Goal: Transaction & Acquisition: Purchase product/service

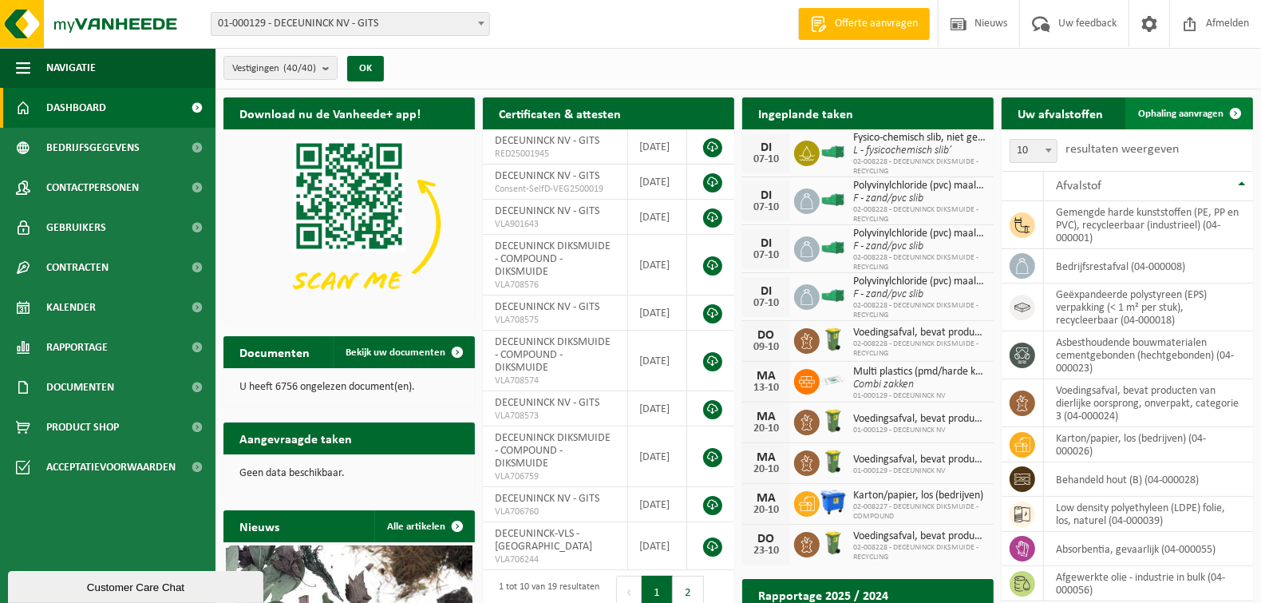
click at [1182, 120] on link "Ophaling aanvragen" at bounding box center [1188, 113] width 126 height 32
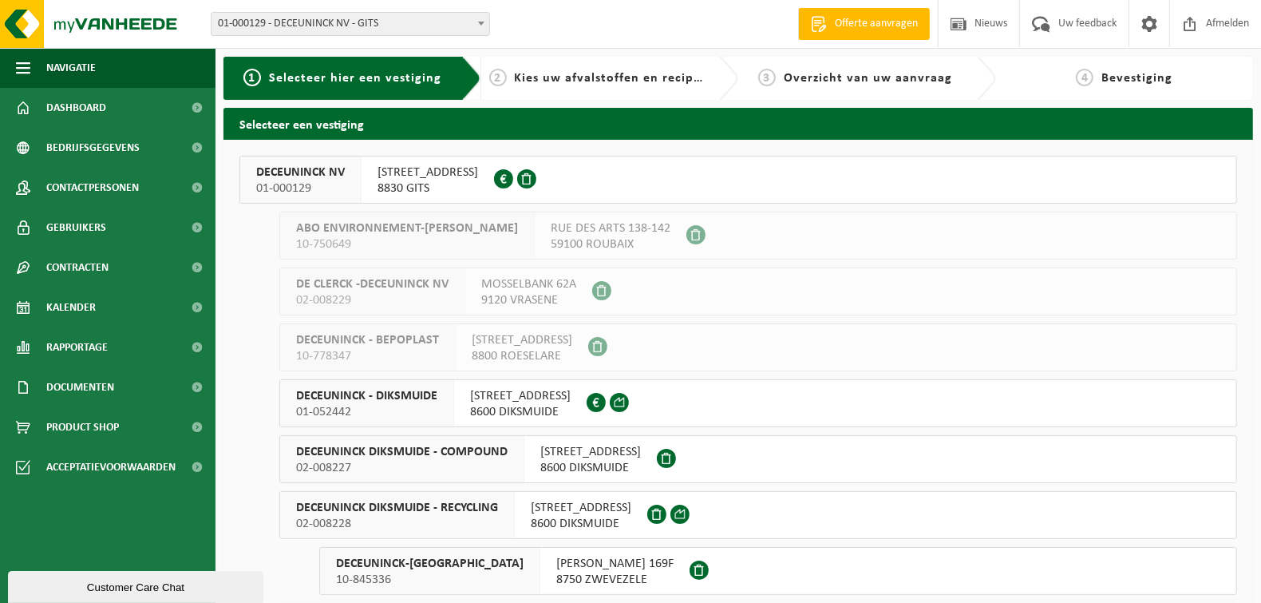
click at [314, 174] on span "DECEUNINCK NV" at bounding box center [300, 172] width 89 height 16
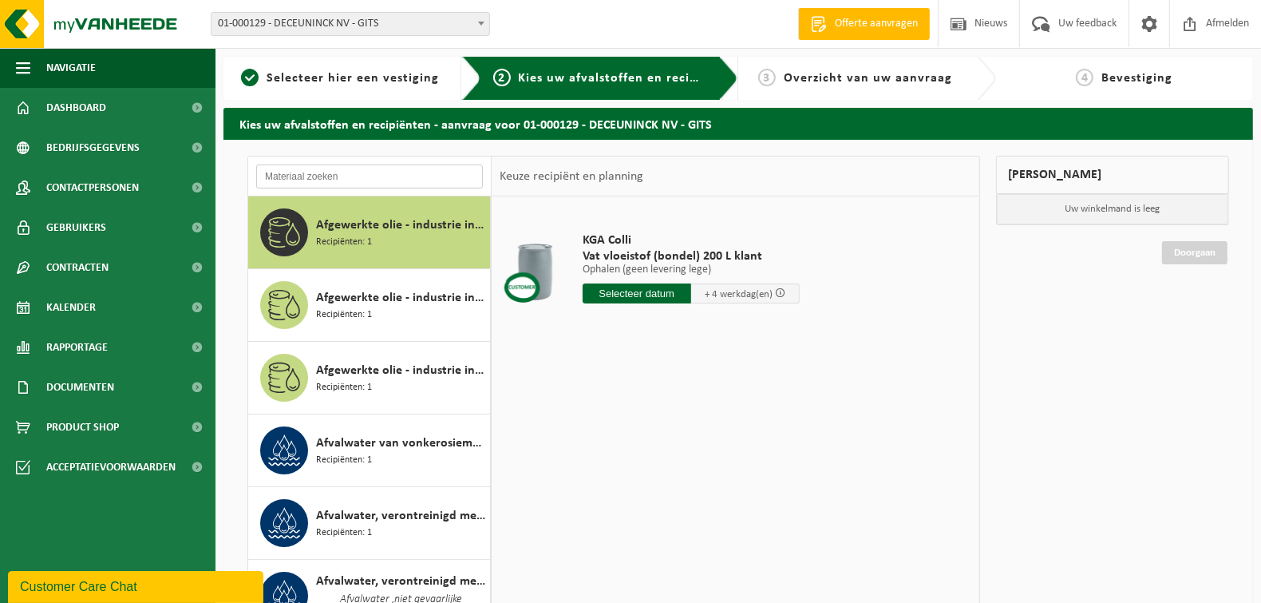
click at [371, 177] on input "text" at bounding box center [369, 176] width 227 height 24
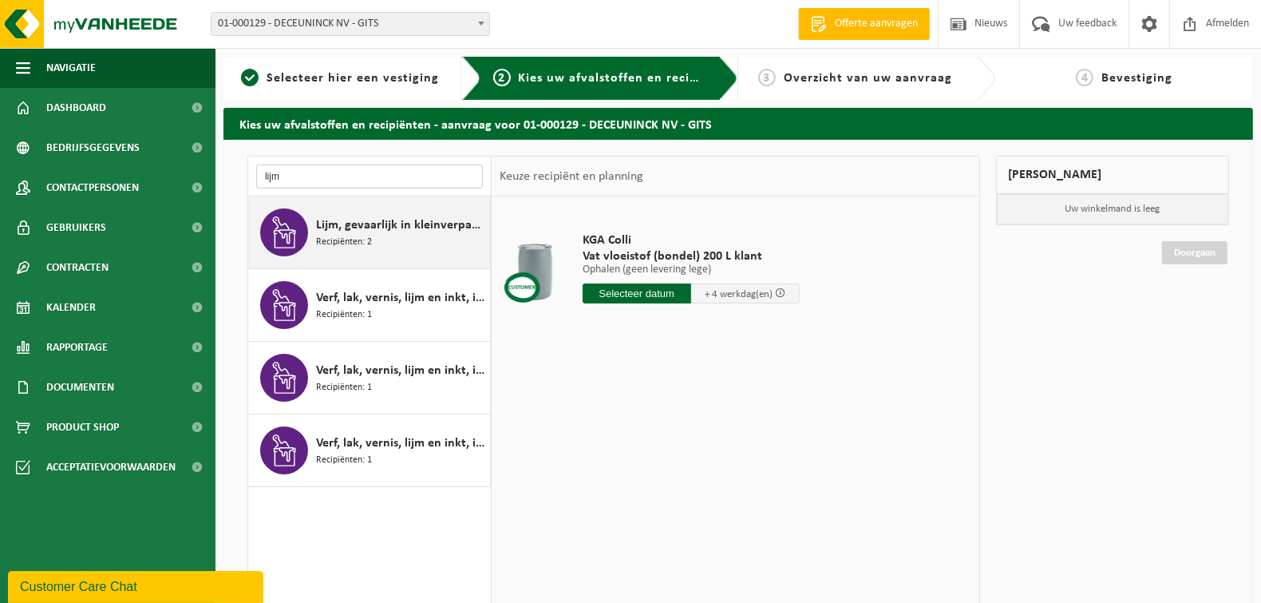
type input "lijm"
click at [371, 239] on span "Recipiënten: 2" at bounding box center [344, 242] width 56 height 15
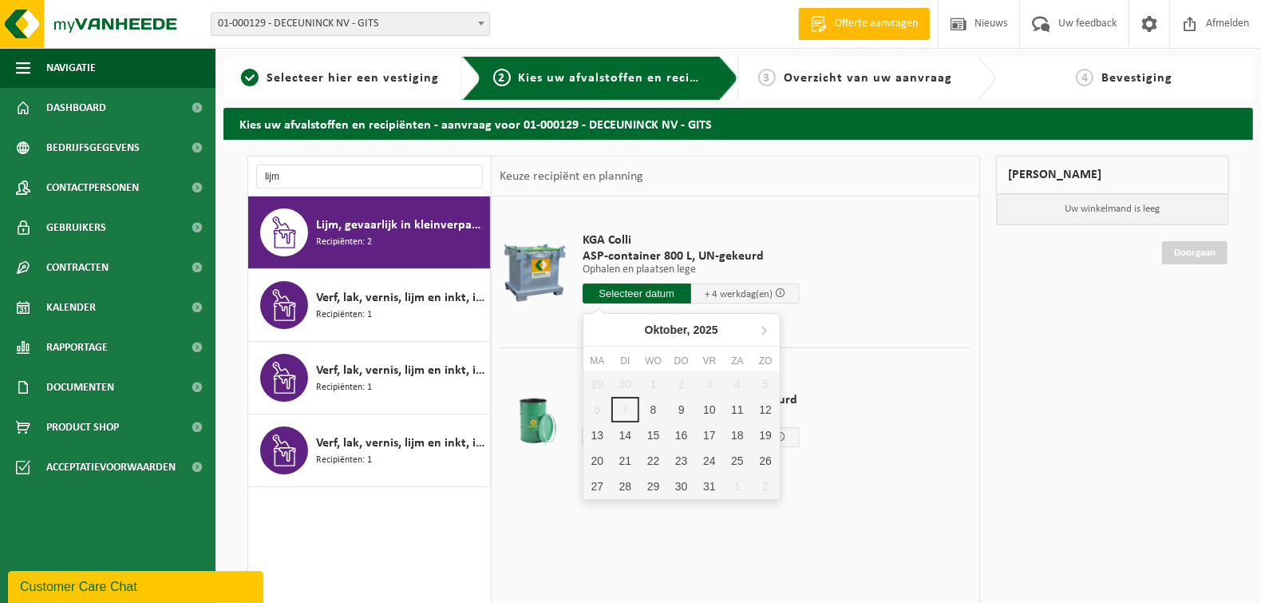
click at [623, 294] on input "text" at bounding box center [637, 293] width 109 height 20
click at [718, 412] on div "10" at bounding box center [709, 410] width 28 height 26
type input "Van 2025-10-10"
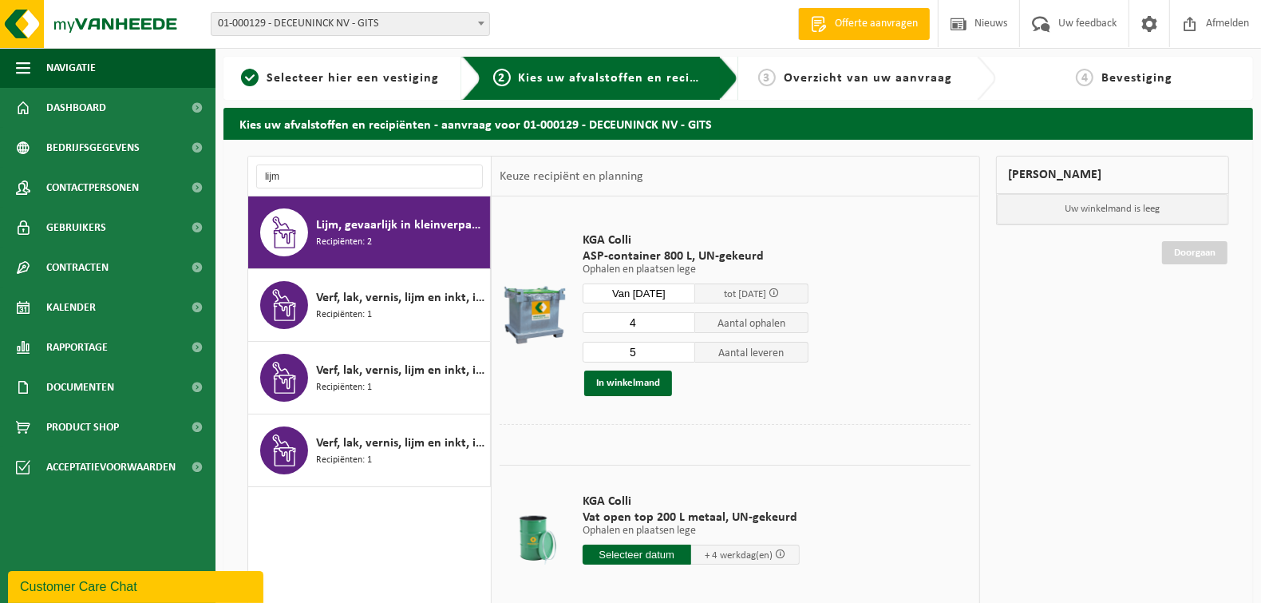
type input "5"
click at [682, 349] on input "5" at bounding box center [639, 352] width 113 height 21
click at [651, 381] on button "In winkelmand" at bounding box center [628, 383] width 88 height 26
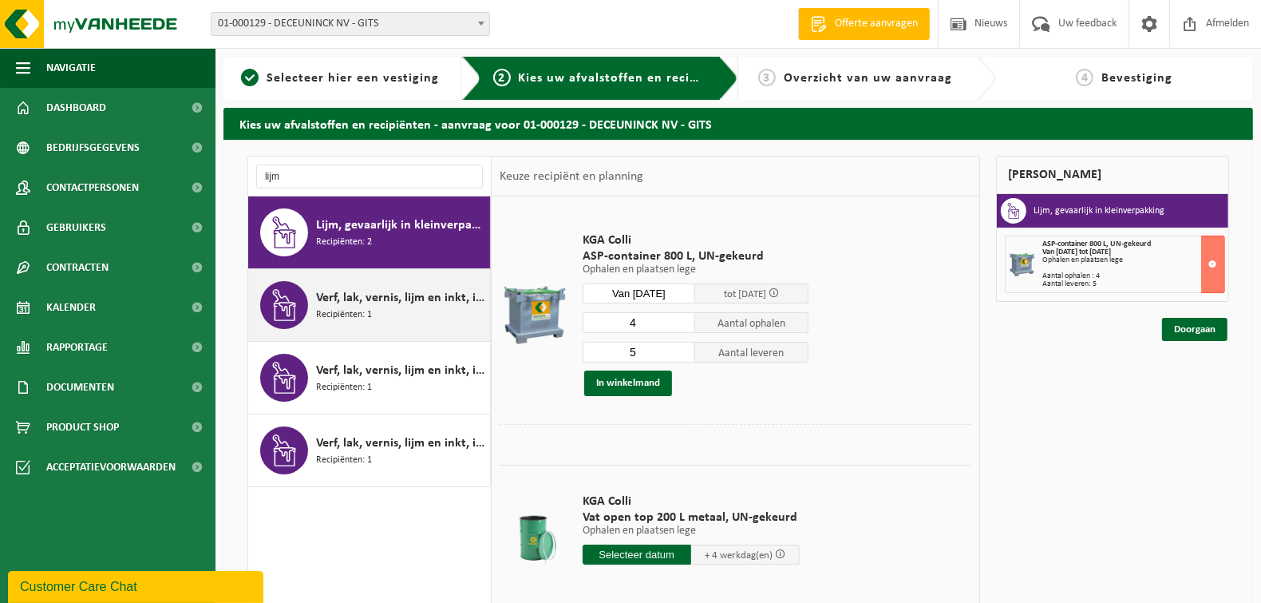
click at [384, 310] on div "Verf, lak, vernis, lijm en inkt, industrieel in 200lt-vat Recipiënten: 1" at bounding box center [401, 305] width 170 height 48
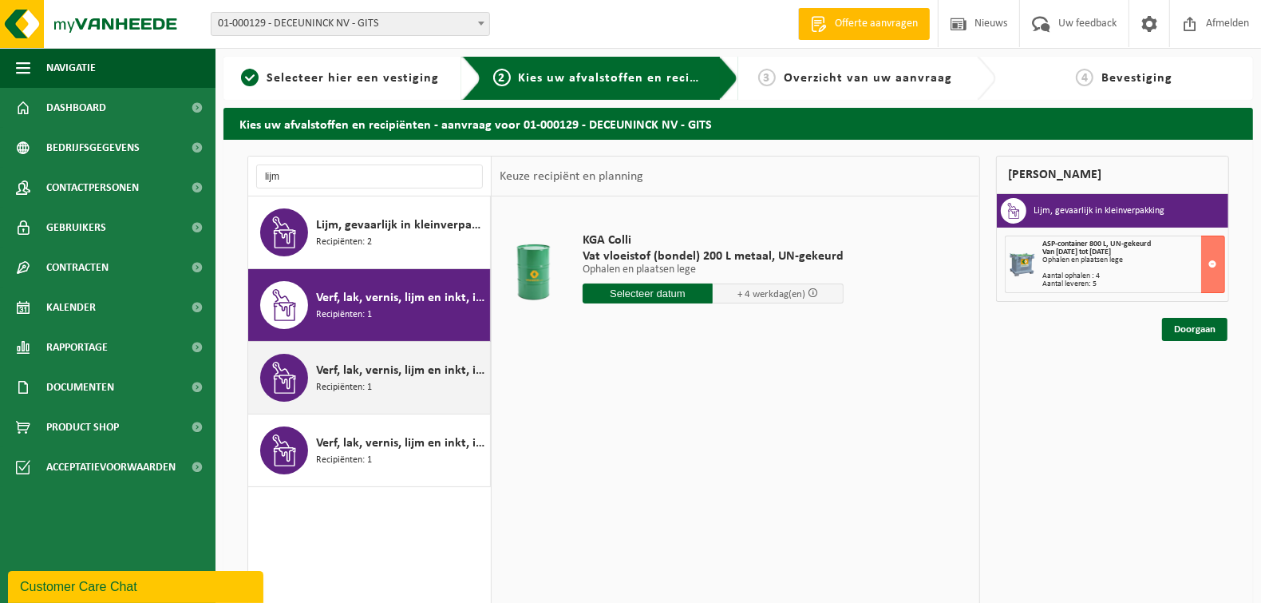
click at [367, 365] on span "Verf, lak, vernis, lijm en inkt, industrieel in IBC" at bounding box center [401, 370] width 170 height 19
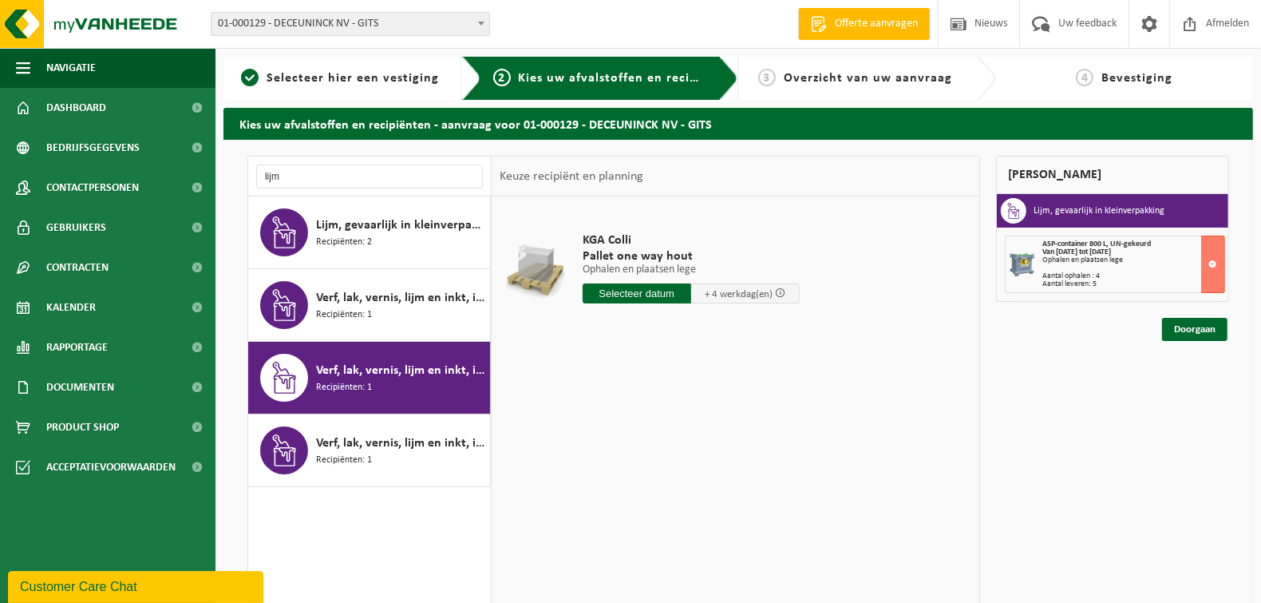
click at [634, 290] on input "text" at bounding box center [637, 293] width 109 height 20
click at [1210, 264] on button at bounding box center [1213, 263] width 24 height 57
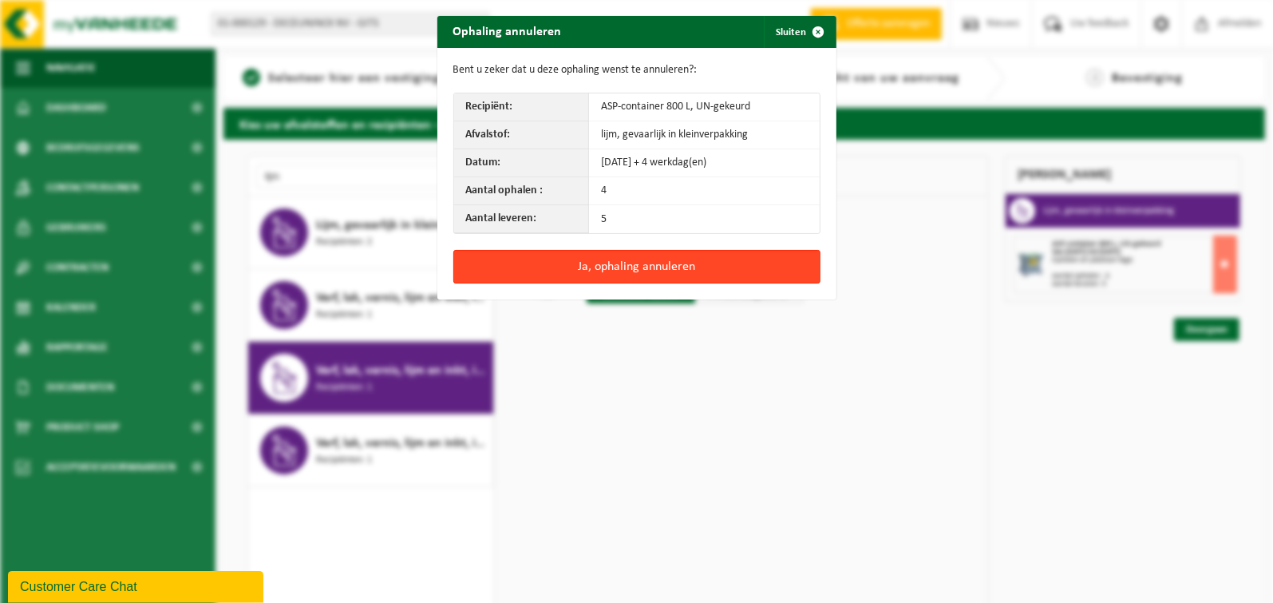
click at [693, 267] on button "Ja, ophaling annuleren" at bounding box center [636, 267] width 367 height 34
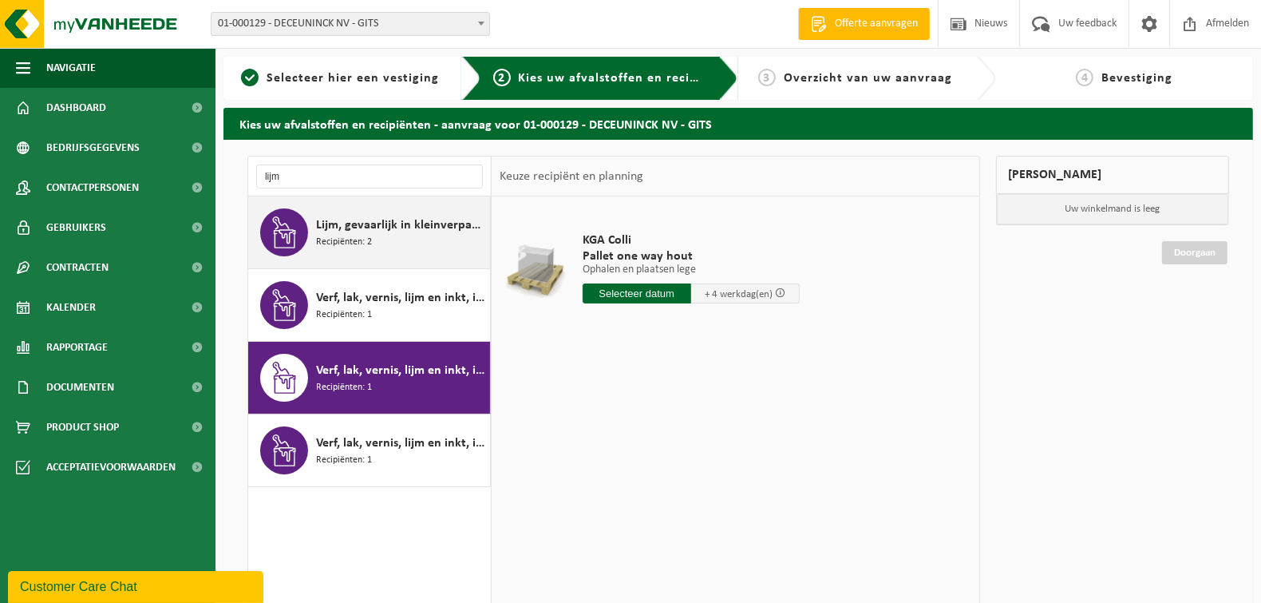
click at [403, 213] on div "Lijm, gevaarlijk in kleinverpakking Recipiënten: 2" at bounding box center [401, 232] width 170 height 48
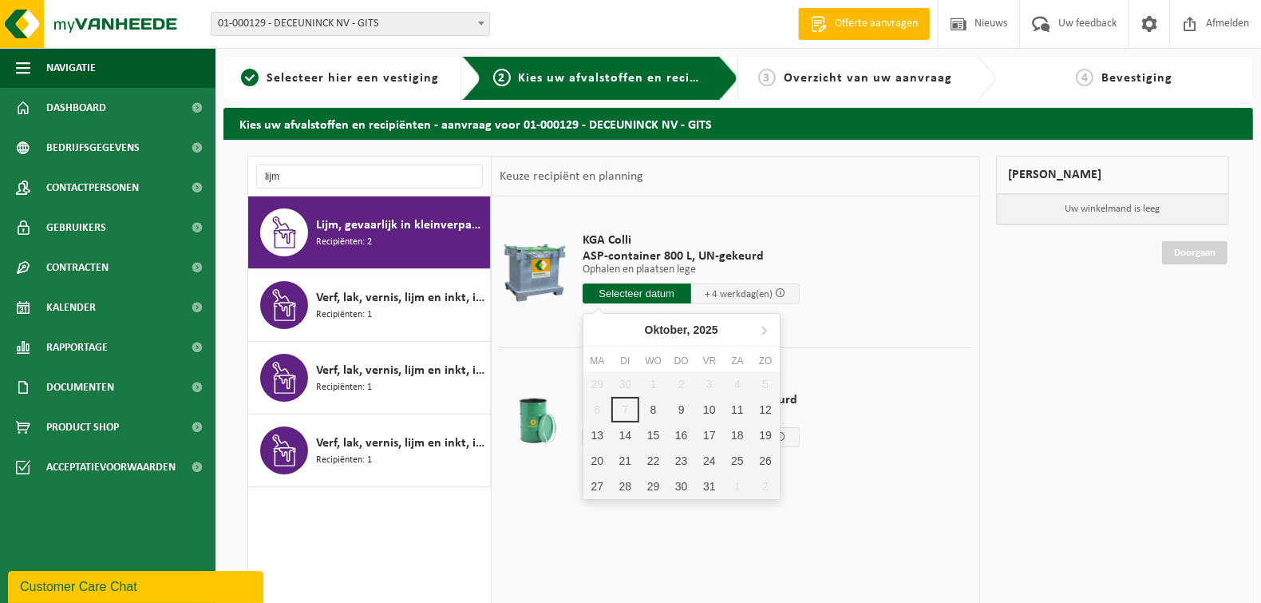
click at [658, 288] on input "text" at bounding box center [637, 293] width 109 height 20
click at [716, 404] on div "10" at bounding box center [709, 410] width 28 height 26
type input "Van 2025-10-10"
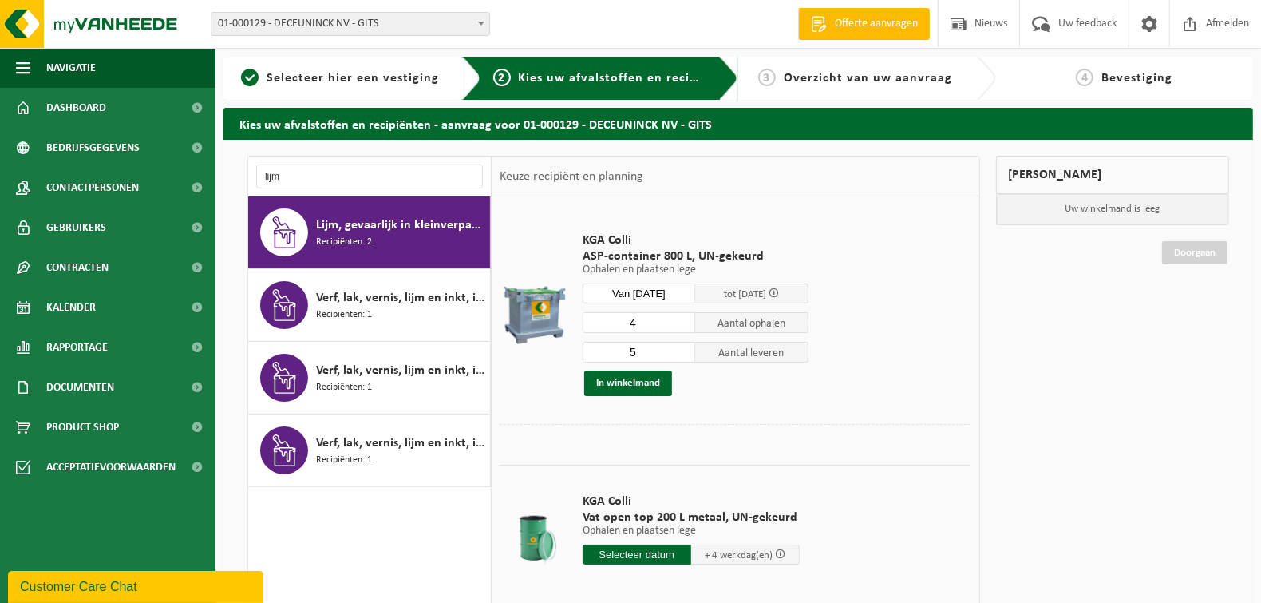
type input "5"
click at [682, 348] on input "5" at bounding box center [639, 352] width 113 height 21
drag, startPoint x: 652, startPoint y: 381, endPoint x: 618, endPoint y: 377, distance: 34.6
click at [652, 382] on button "In winkelmand" at bounding box center [628, 383] width 88 height 26
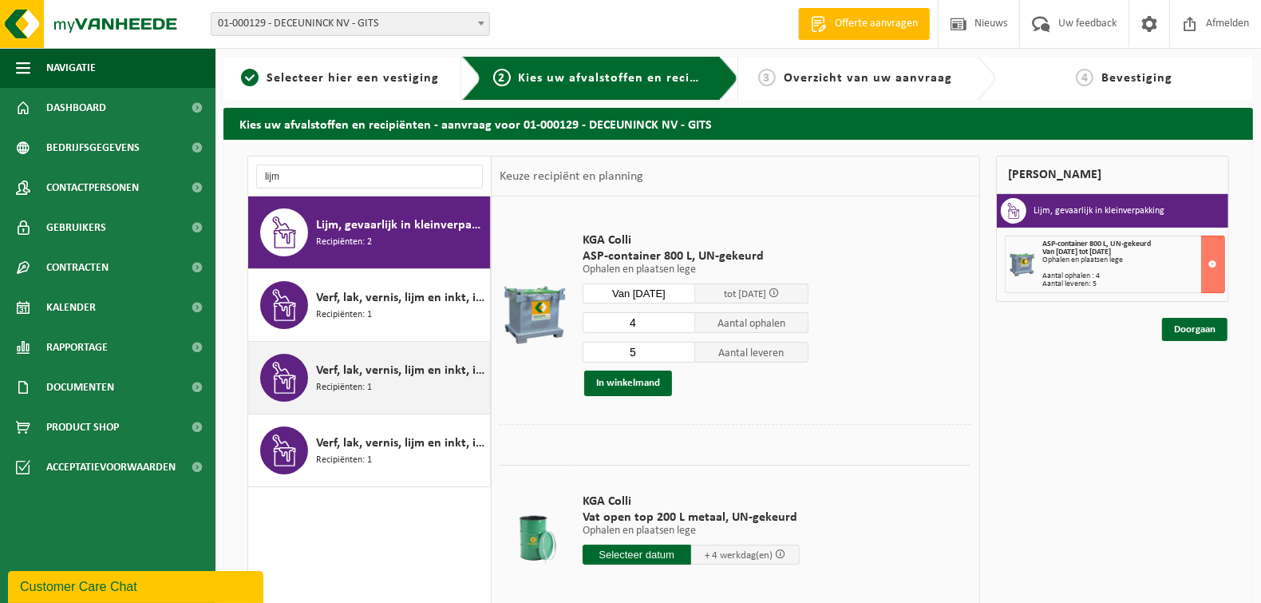
click at [416, 364] on span "Verf, lak, vernis, lijm en inkt, industrieel in IBC" at bounding box center [401, 370] width 170 height 19
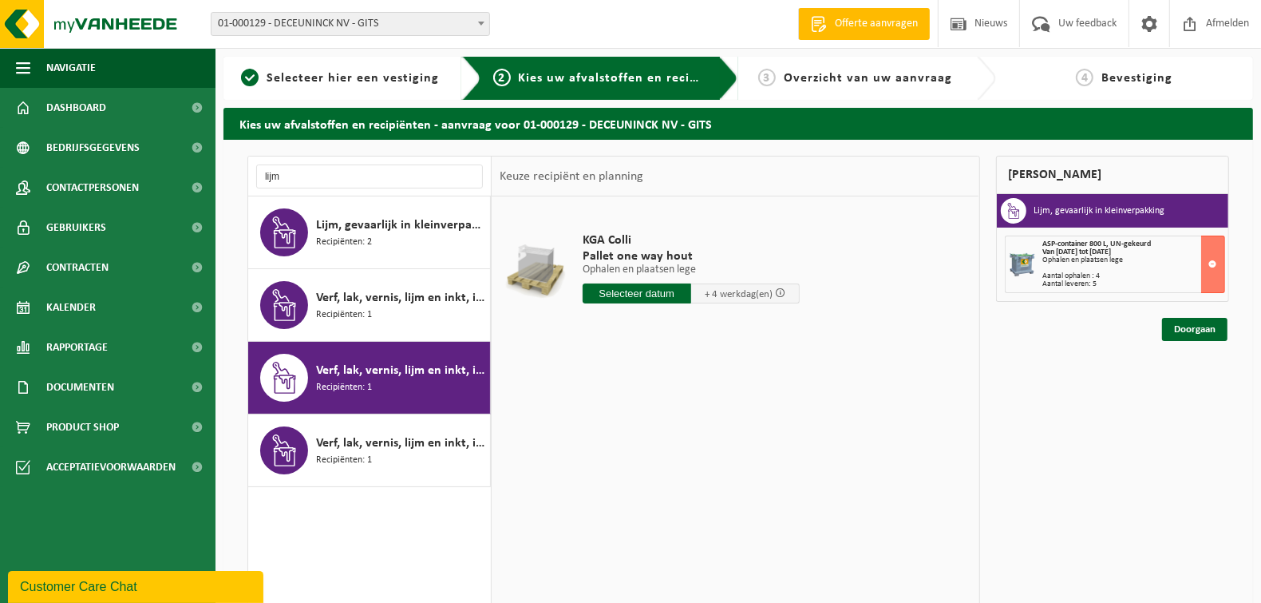
click at [654, 294] on input "text" at bounding box center [637, 293] width 109 height 20
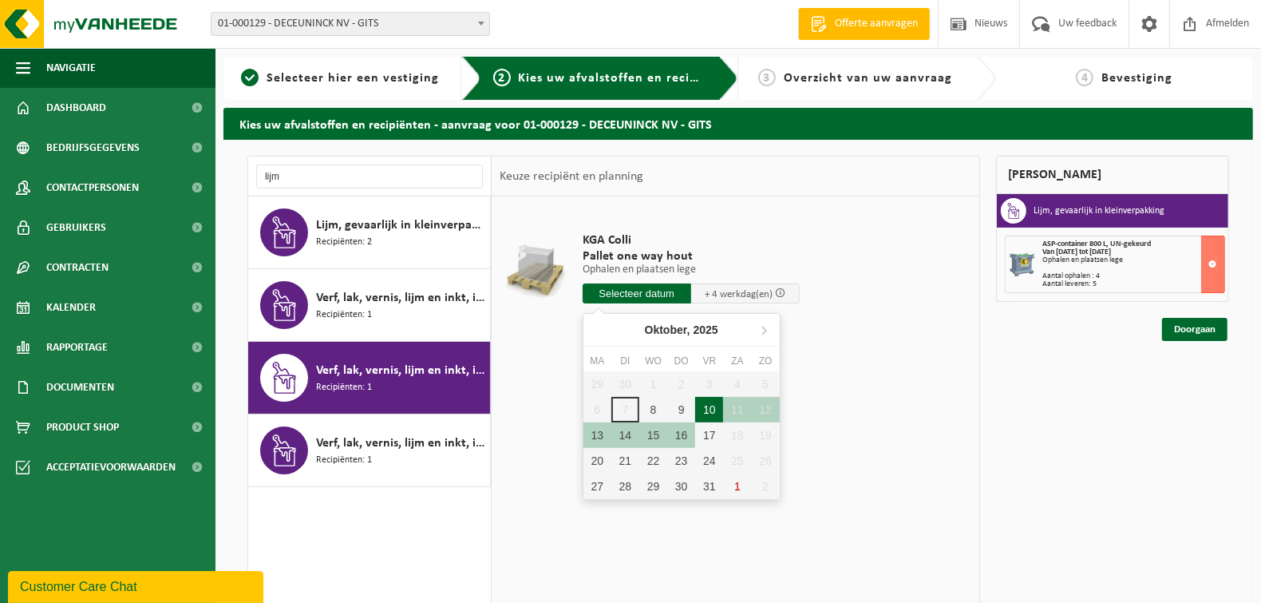
click at [705, 405] on div "10" at bounding box center [709, 410] width 28 height 26
type input "Van 2025-10-10"
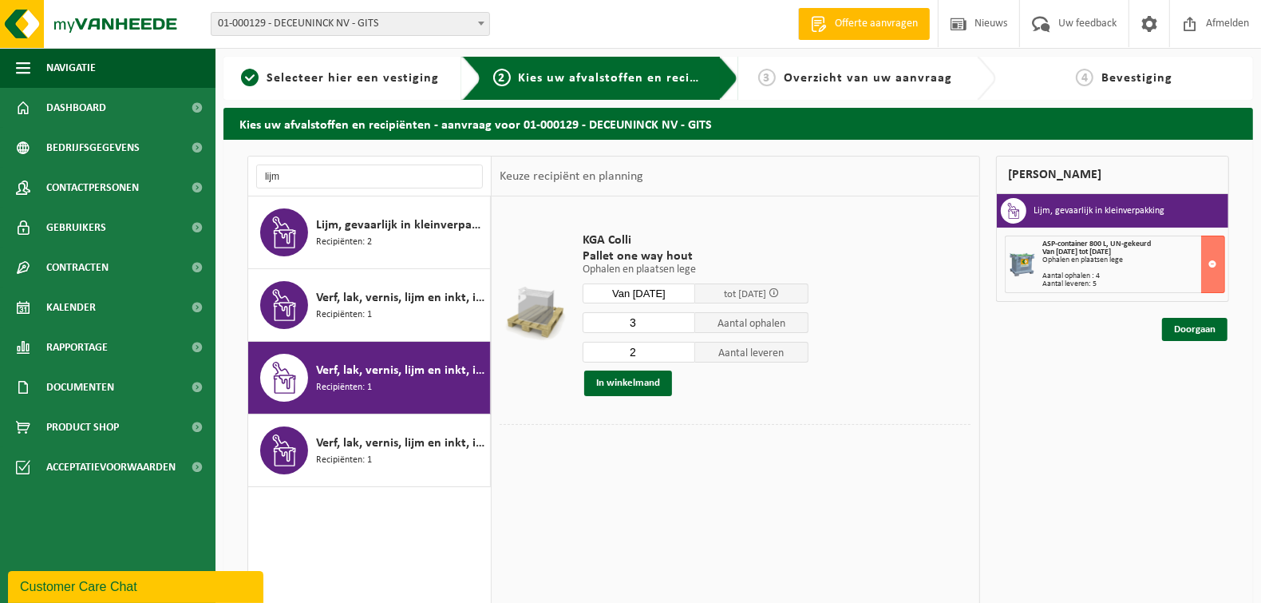
click at [685, 354] on input "2" at bounding box center [639, 352] width 113 height 21
click at [685, 354] on input "1" at bounding box center [639, 352] width 113 height 21
type input "0"
click at [685, 354] on input "0" at bounding box center [639, 352] width 113 height 21
click at [656, 381] on button "In winkelmand" at bounding box center [628, 383] width 88 height 26
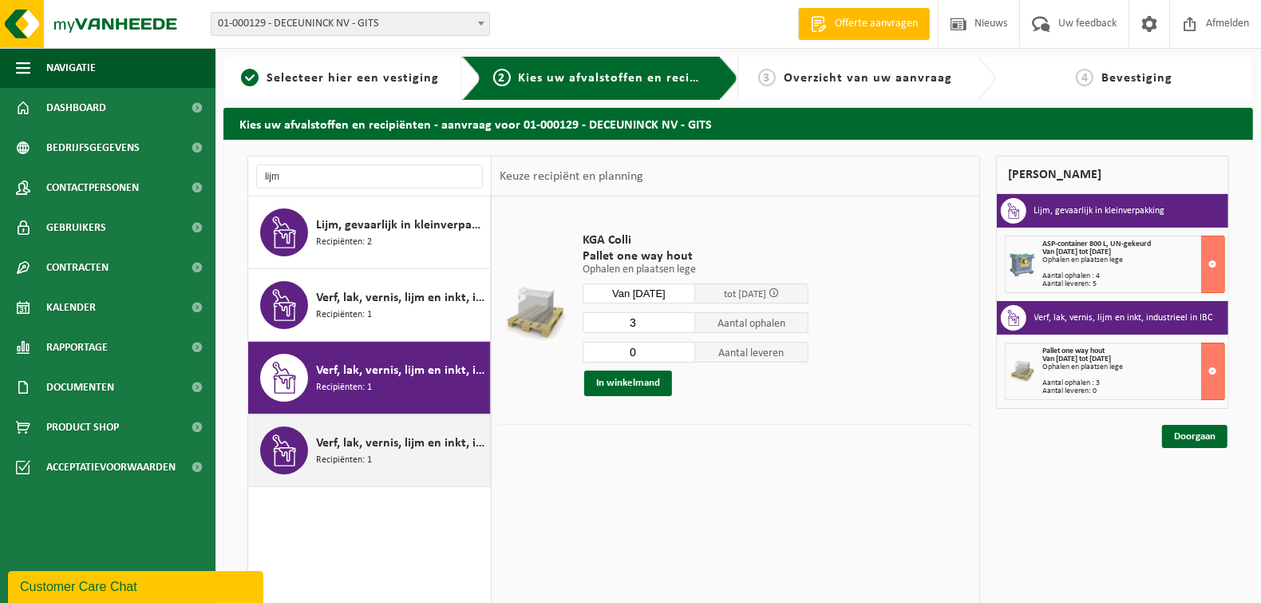
click at [432, 445] on span "Verf, lak, vernis, lijm en inkt, industrieel in kleinverpakking" at bounding box center [401, 442] width 170 height 19
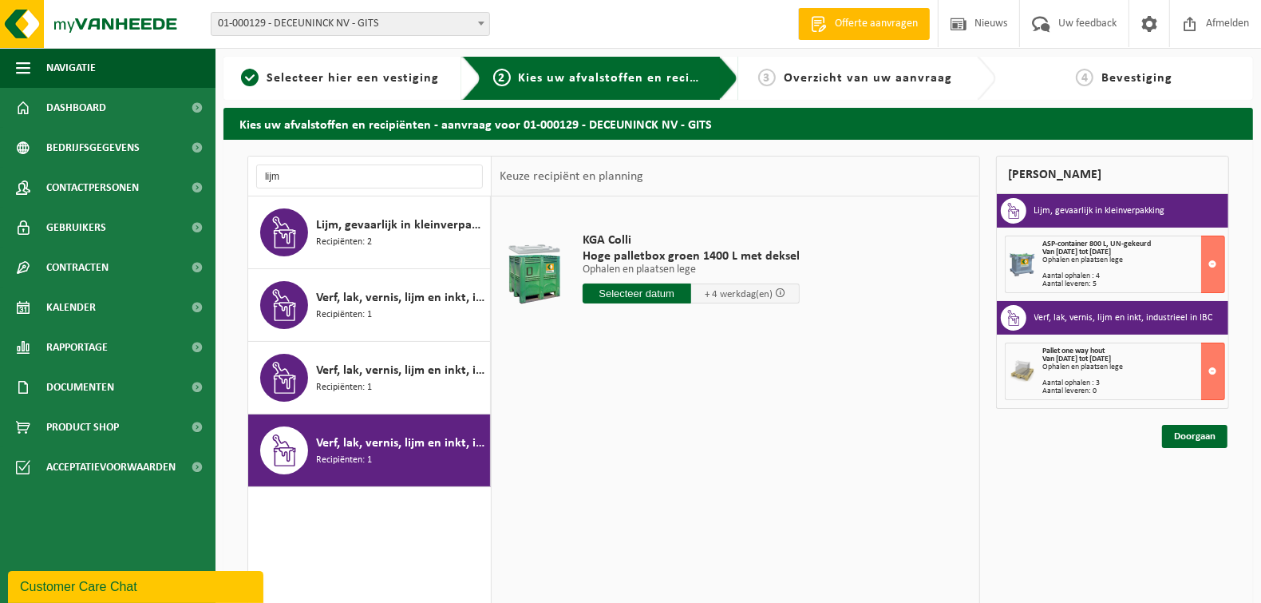
drag, startPoint x: 299, startPoint y: 159, endPoint x: 294, endPoint y: 175, distance: 16.7
click at [298, 164] on div "lijm" at bounding box center [369, 176] width 243 height 40
click at [294, 173] on input "lijm" at bounding box center [369, 176] width 227 height 24
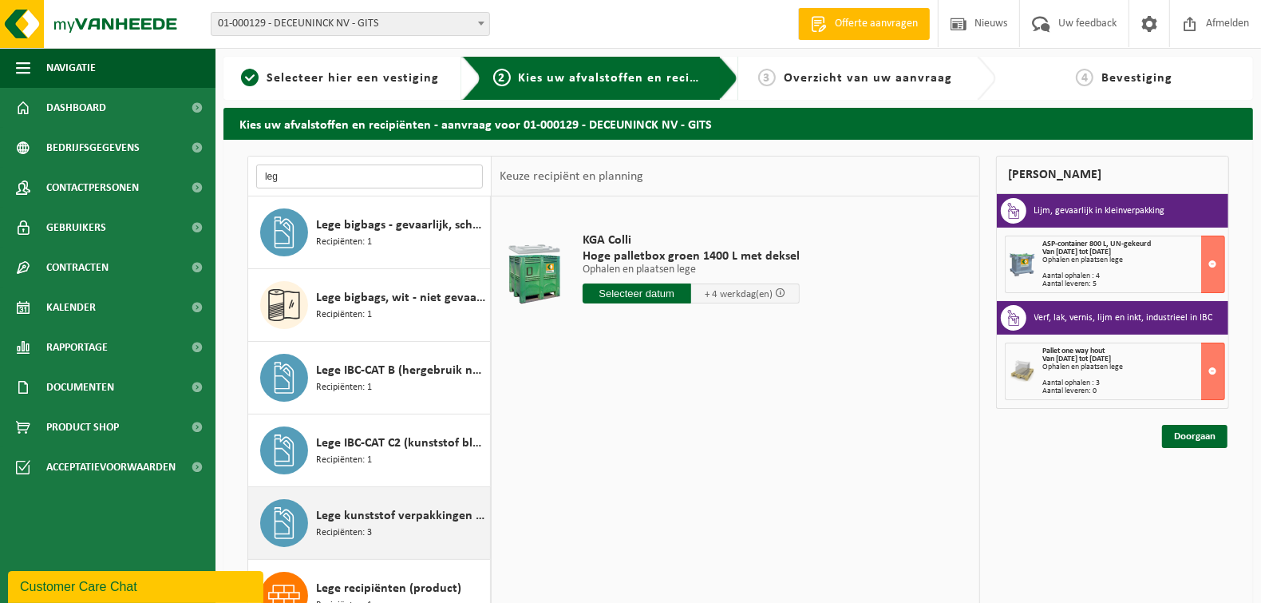
type input "leg"
click at [377, 507] on span "Lege kunststof verpakkingen van gevaarlijke stoffen" at bounding box center [401, 515] width 170 height 19
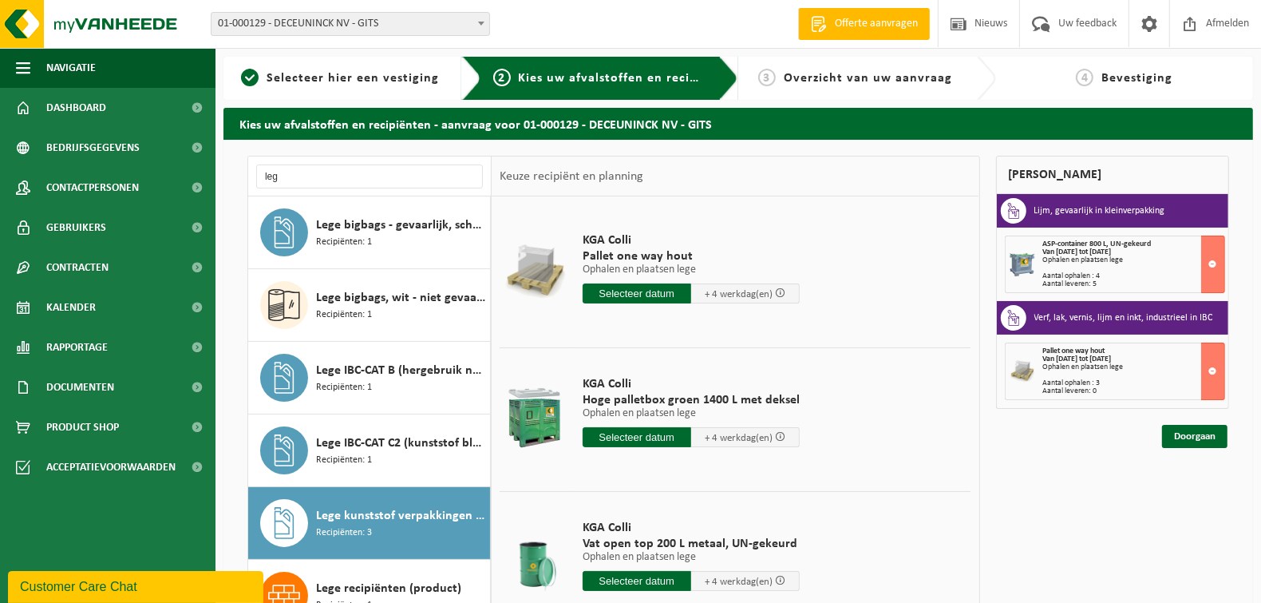
click at [661, 293] on input "text" at bounding box center [637, 293] width 109 height 20
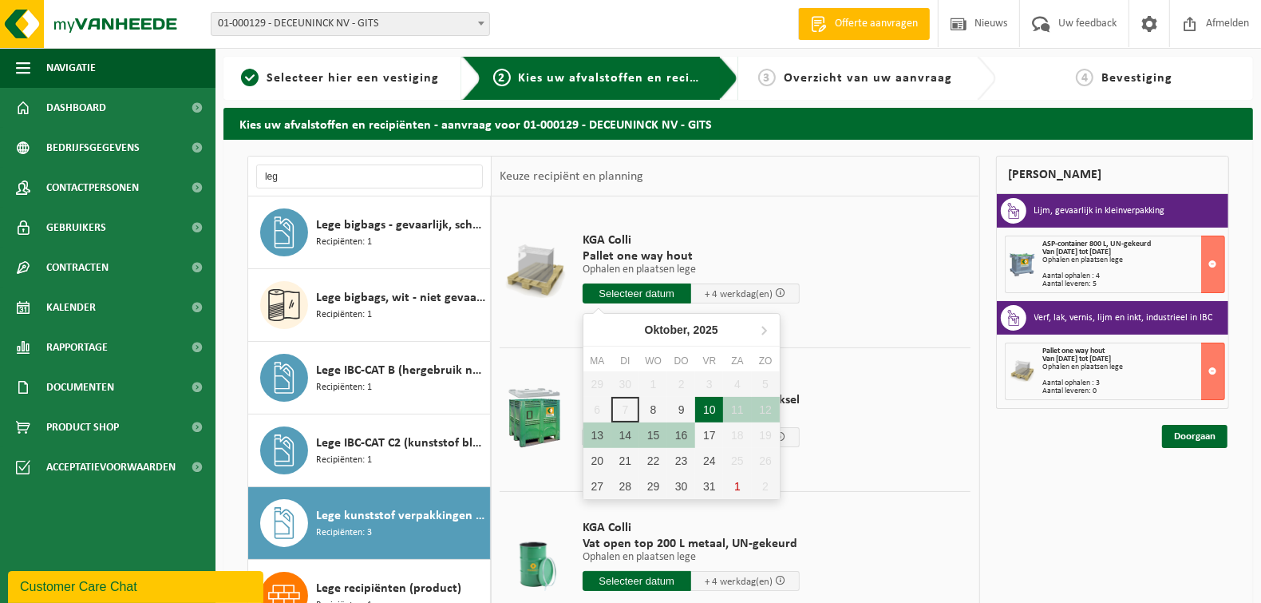
click at [708, 409] on div "10" at bounding box center [709, 410] width 28 height 26
type input "Van 2025-10-10"
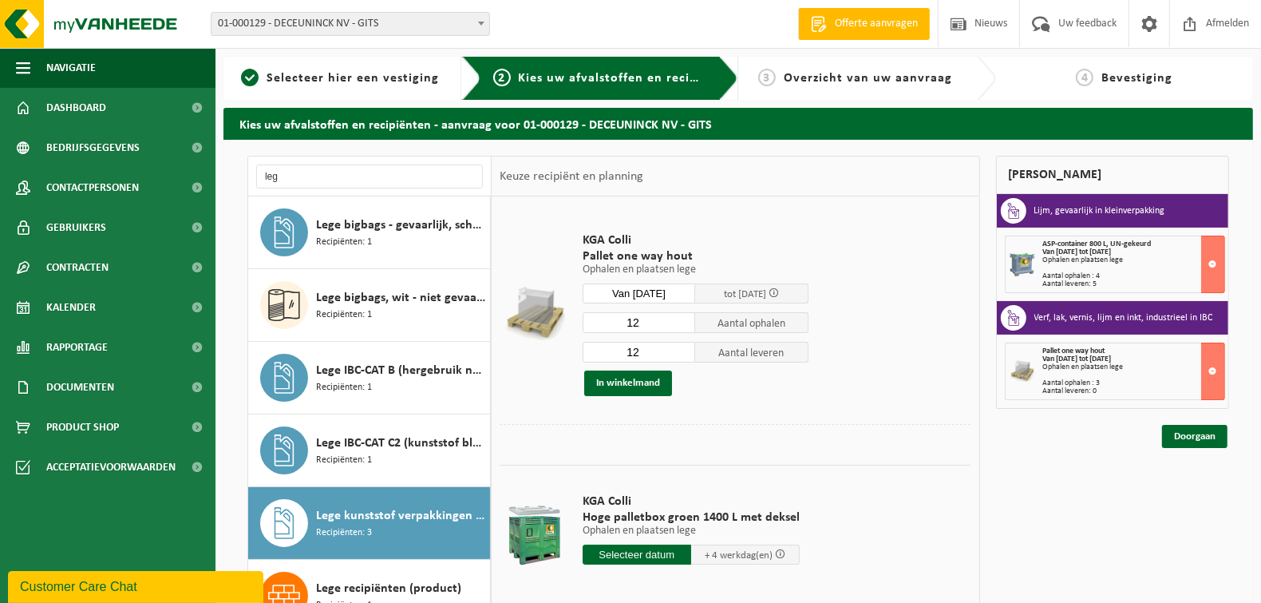
click at [650, 328] on input "12" at bounding box center [639, 322] width 113 height 21
type input "1"
click at [654, 352] on input "12" at bounding box center [639, 352] width 113 height 21
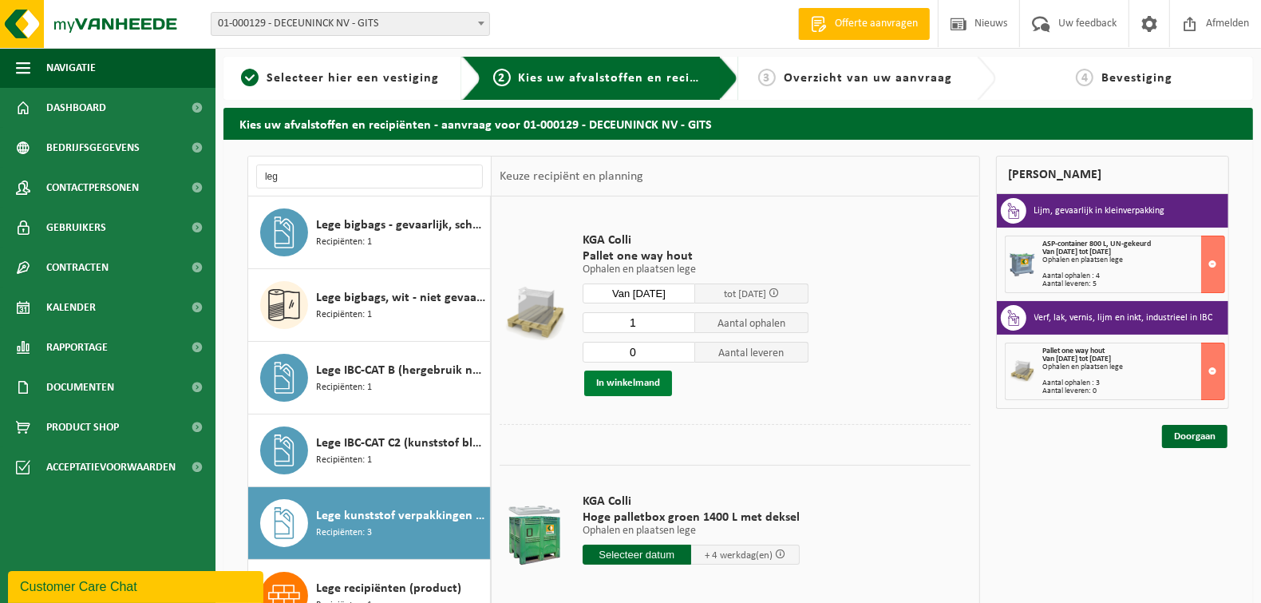
type input "0"
click at [629, 381] on button "In winkelmand" at bounding box center [628, 383] width 88 height 26
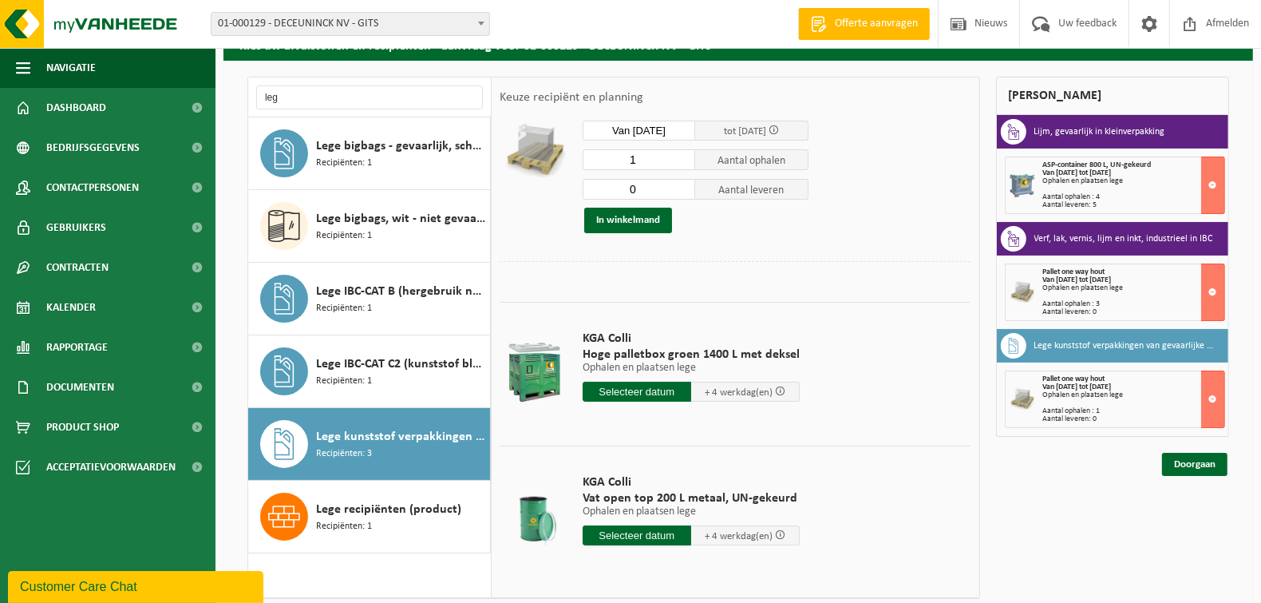
scroll to position [80, 0]
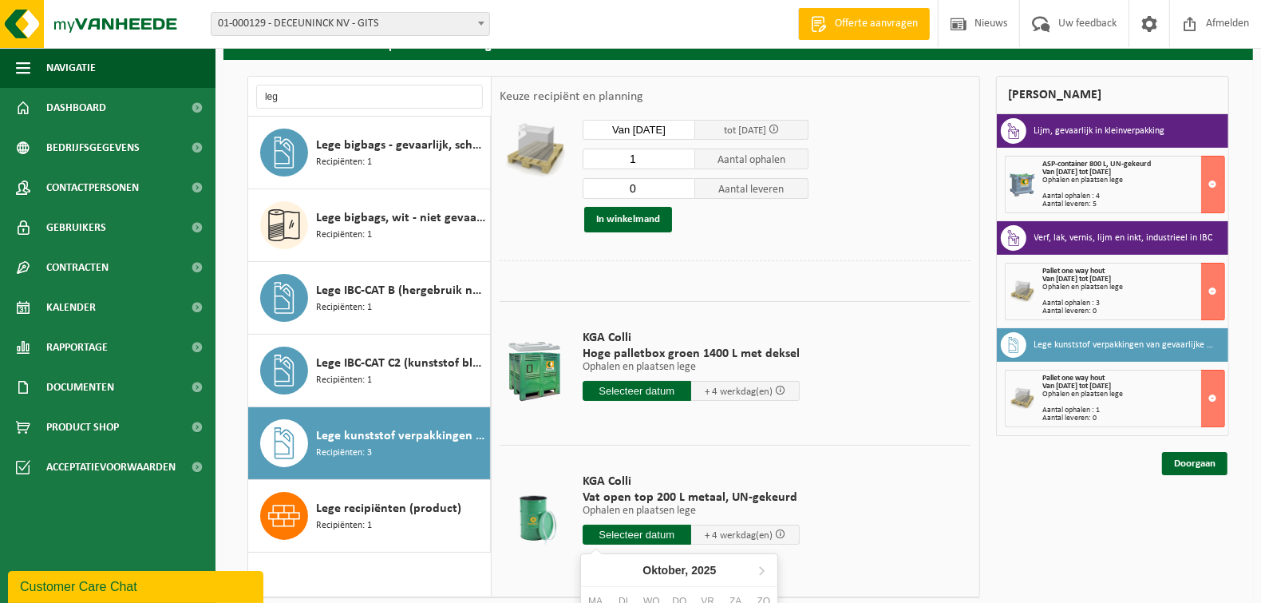
click at [655, 527] on input "text" at bounding box center [637, 534] width 109 height 20
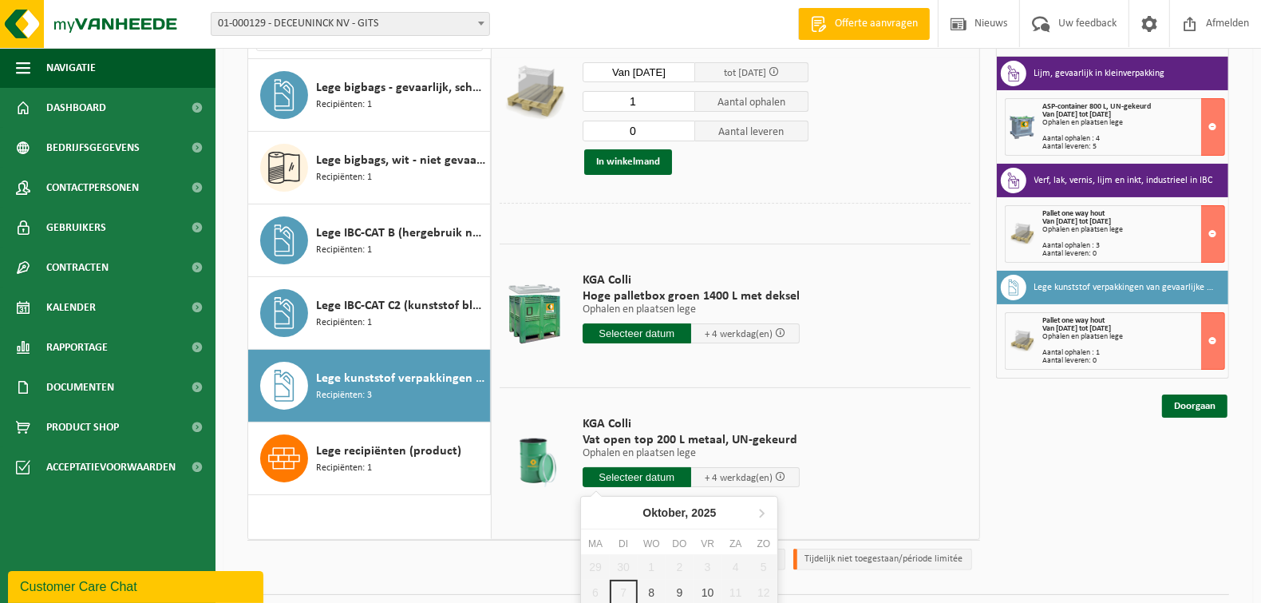
scroll to position [216, 0]
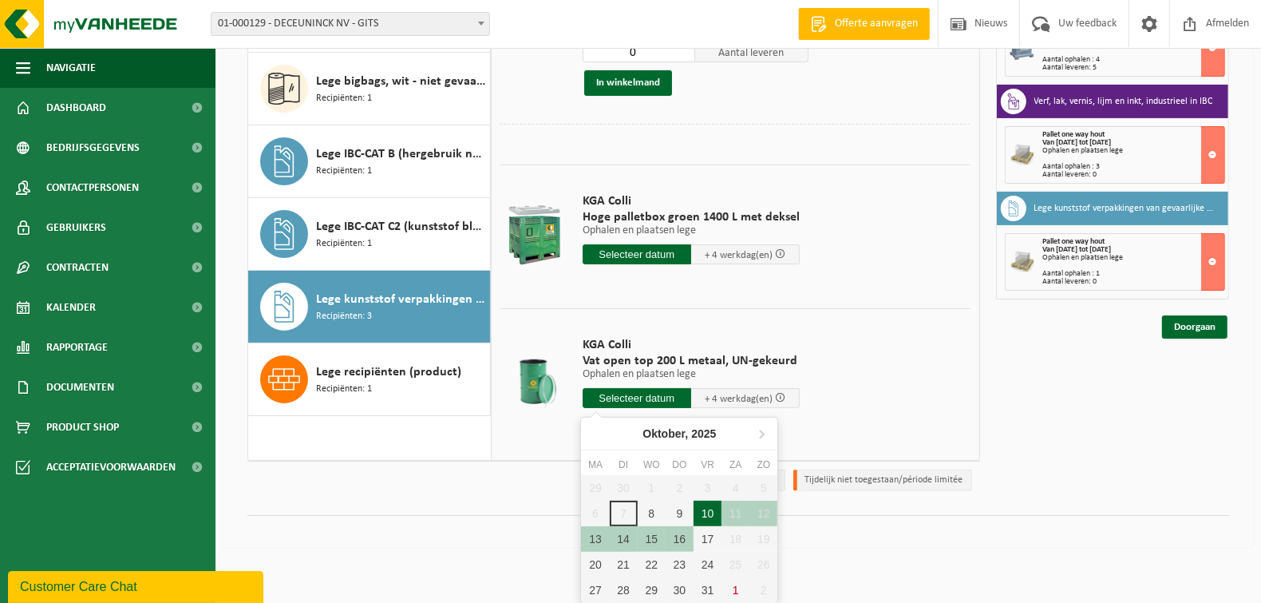
click at [706, 516] on div "10" at bounding box center [707, 513] width 28 height 26
type input "Van 2025-10-10"
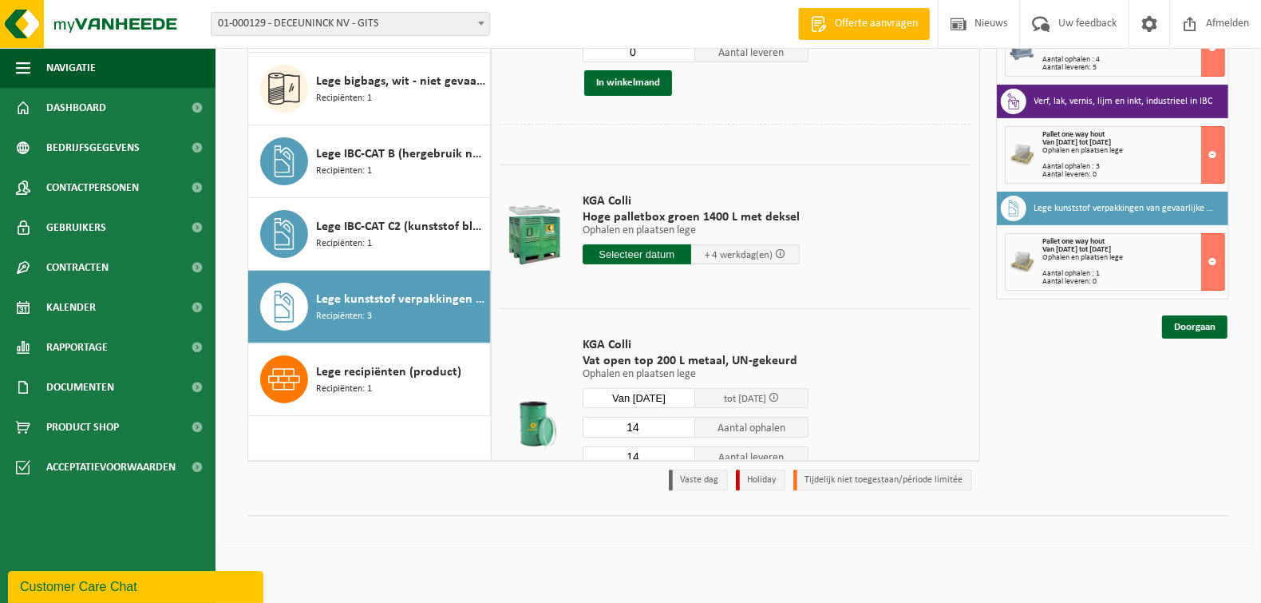
scroll to position [176, 0]
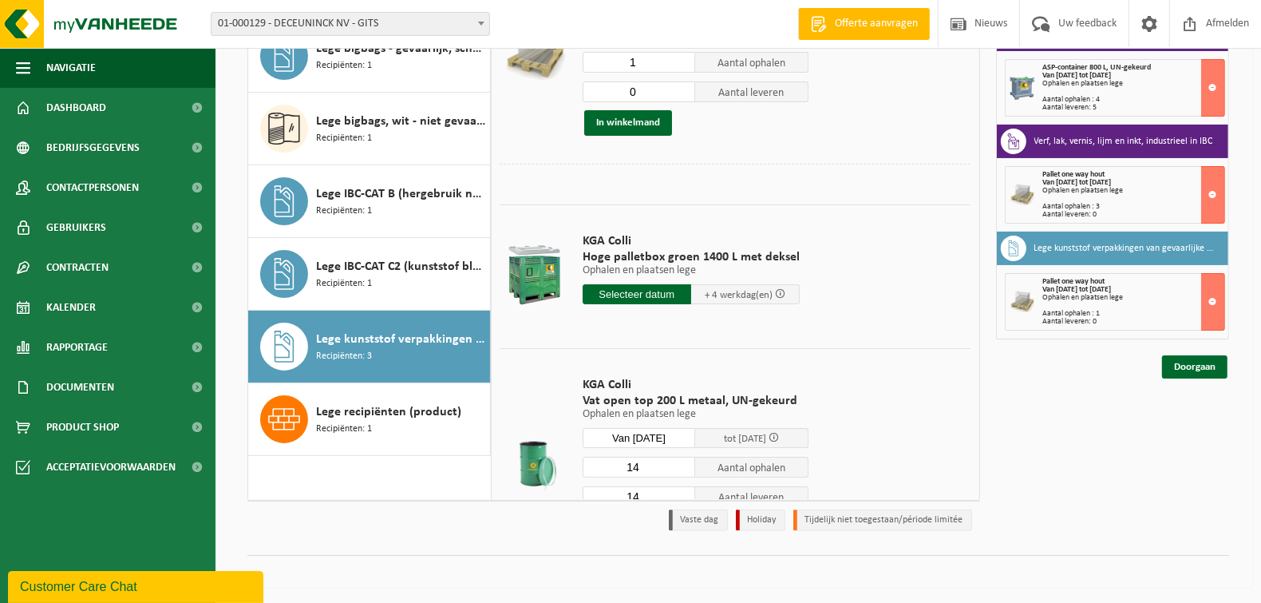
click at [653, 465] on input "14" at bounding box center [639, 466] width 113 height 21
type input "1"
type input "3"
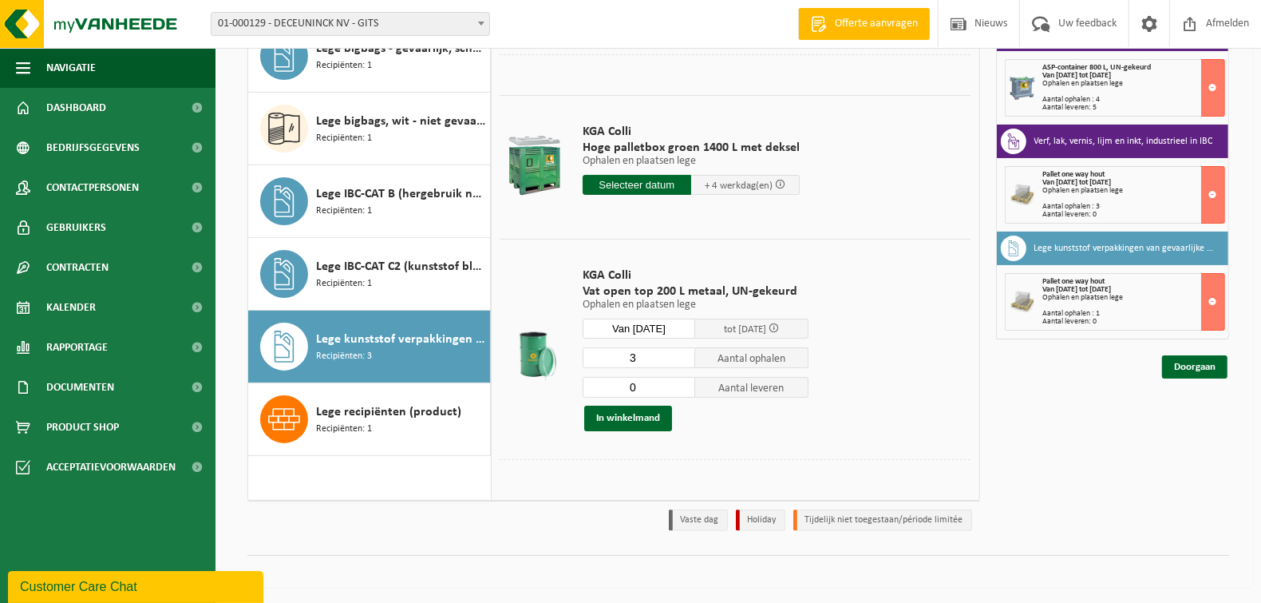
scroll to position [200, 0]
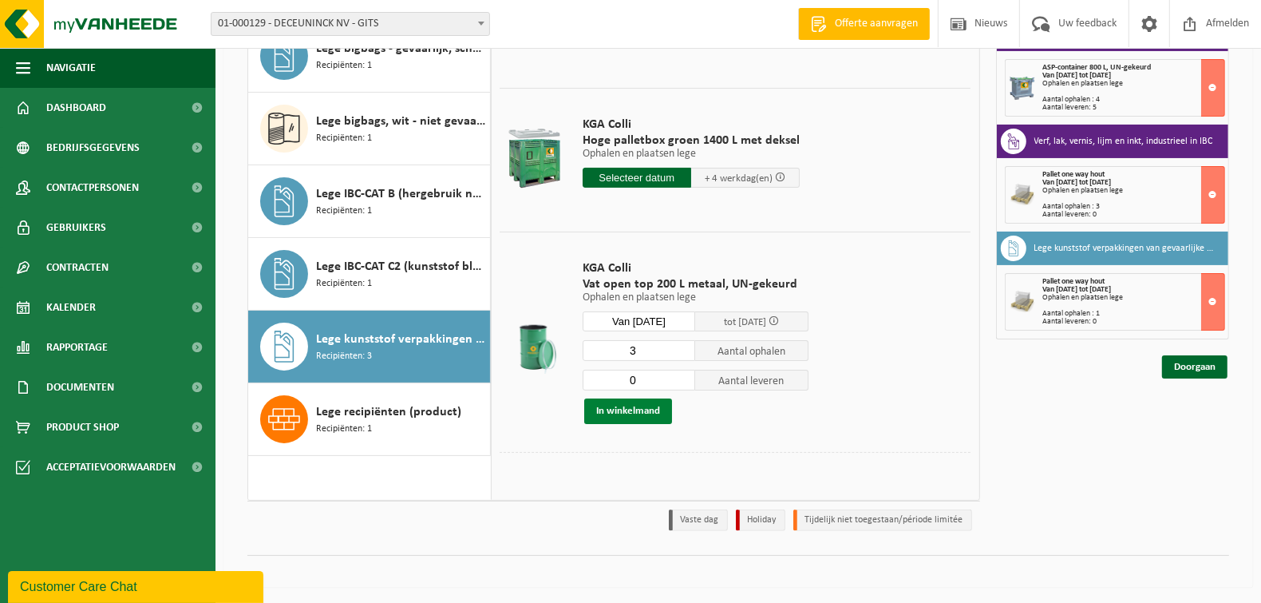
type input "0"
click at [644, 413] on button "In winkelmand" at bounding box center [628, 411] width 88 height 26
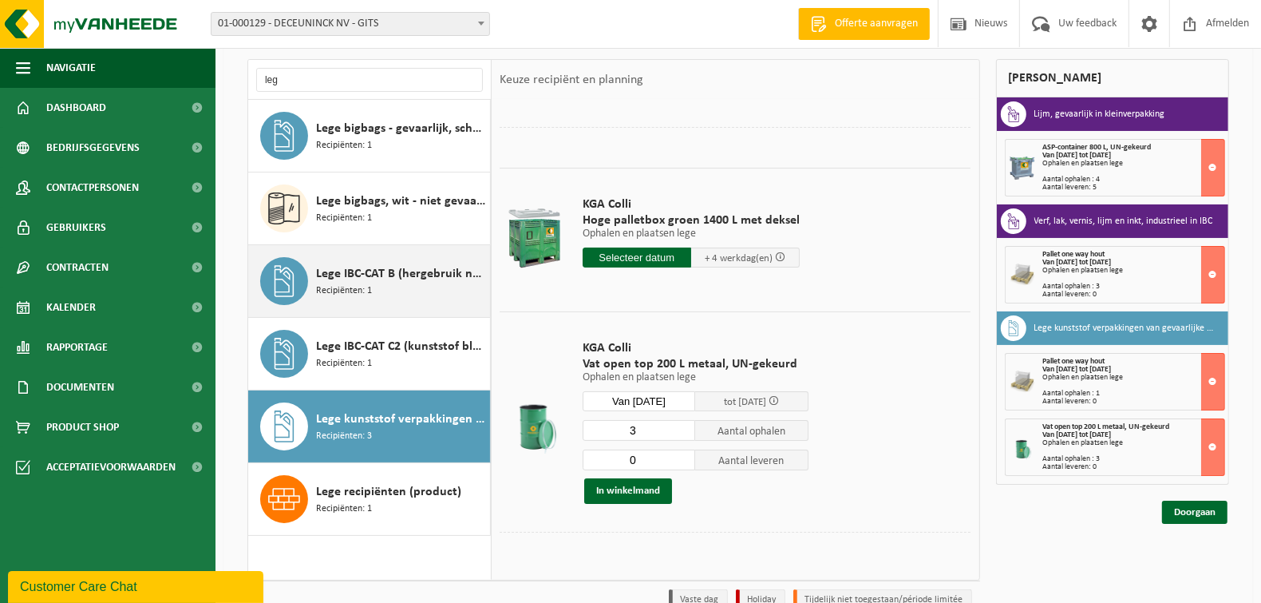
scroll to position [0, 0]
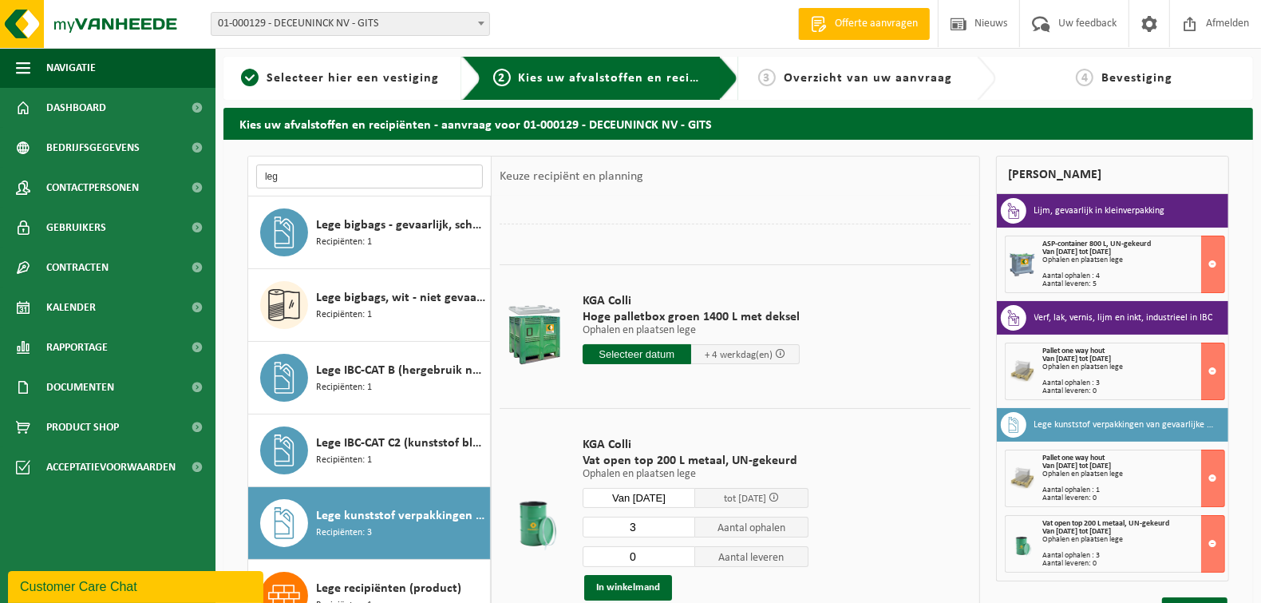
click at [359, 176] on input "leg" at bounding box center [369, 176] width 227 height 24
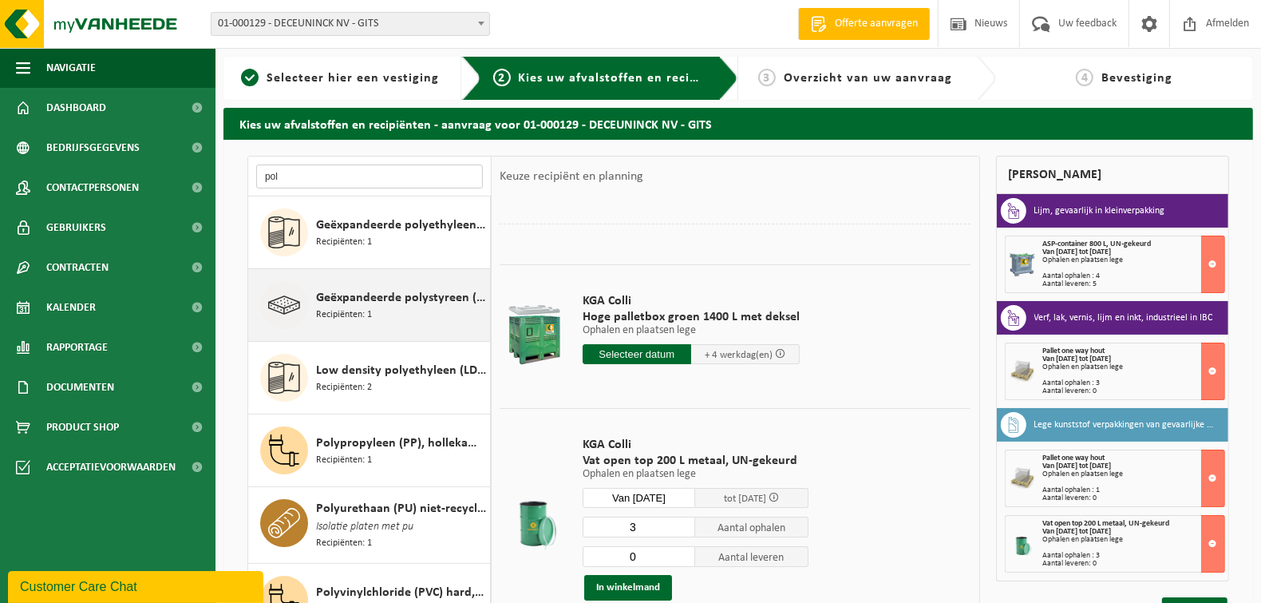
type input "pol"
click at [404, 313] on div "Geëxpandeerde polystyreen (EPS) verpakking (< 1 m² per stuk), recycleerbaar Rec…" at bounding box center [401, 305] width 170 height 48
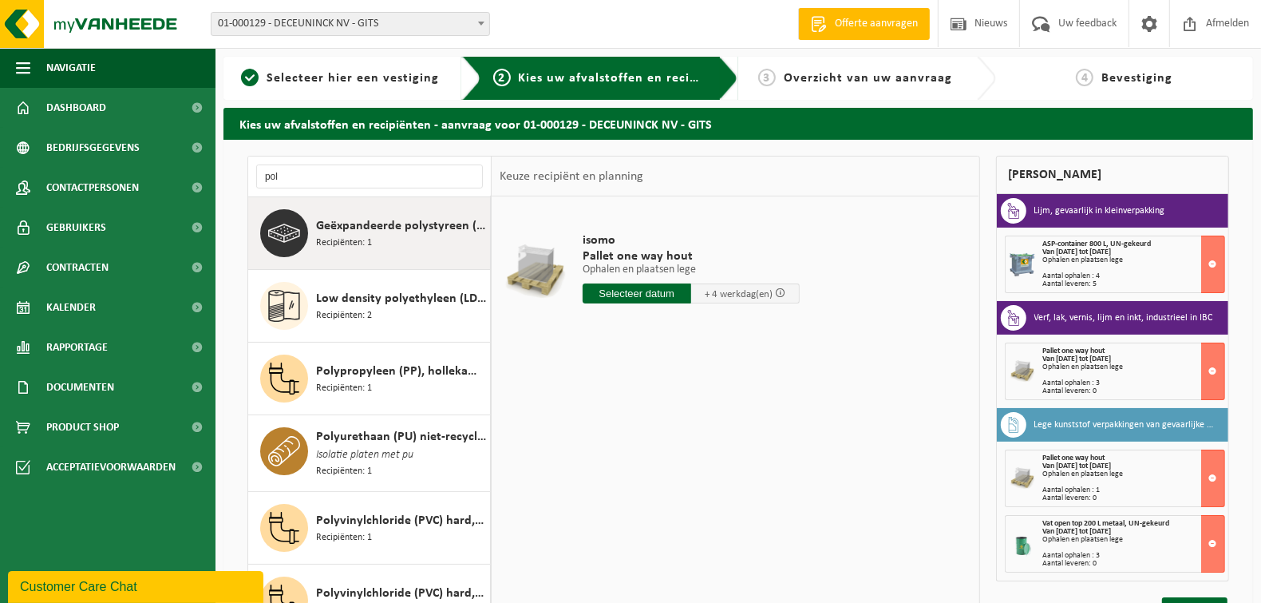
click at [610, 289] on input "text" at bounding box center [637, 293] width 109 height 20
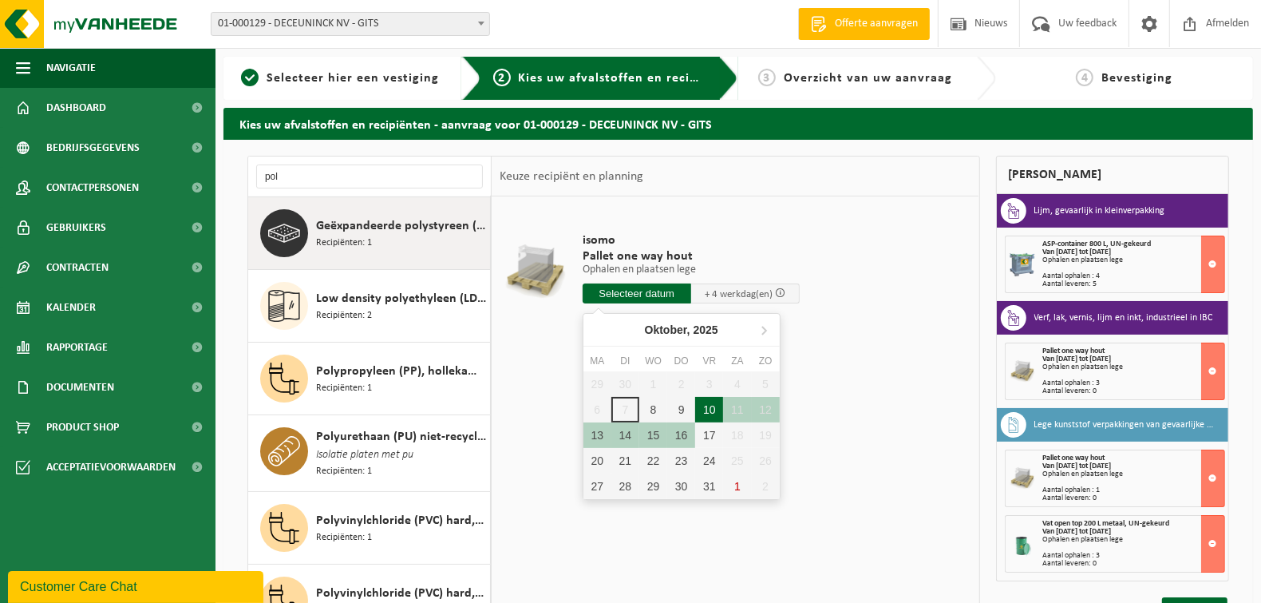
click at [702, 408] on div "10" at bounding box center [709, 410] width 28 height 26
type input "Van 2025-10-10"
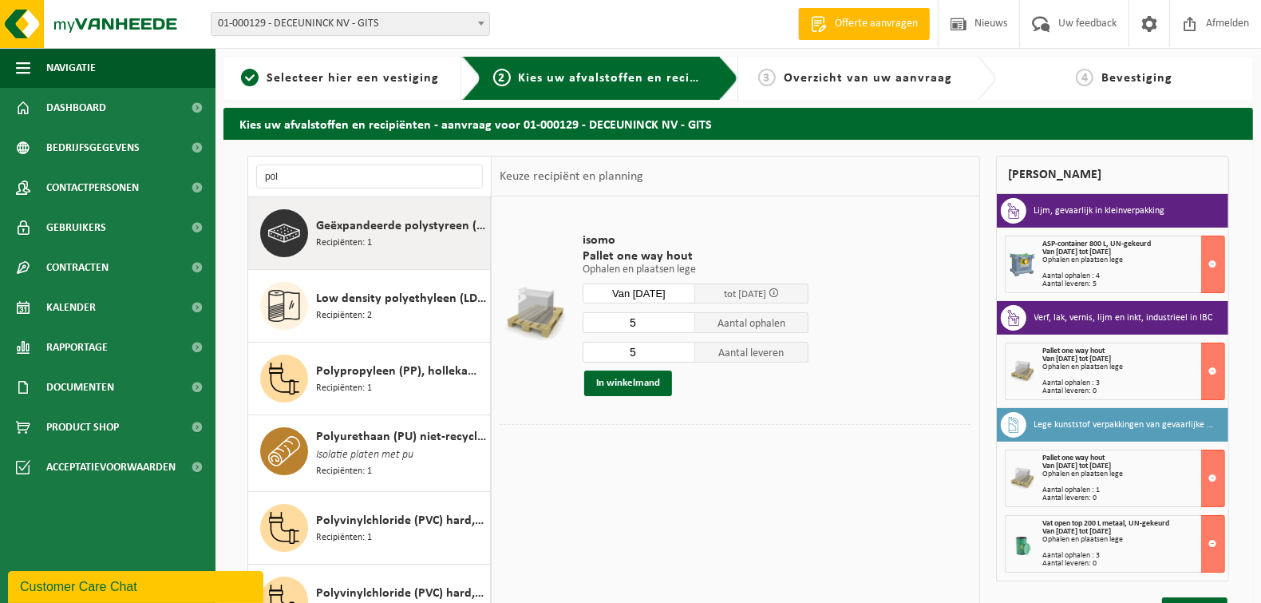
click at [638, 328] on input "5" at bounding box center [639, 322] width 113 height 21
type input "1"
type input "0"
click at [631, 384] on button "In winkelmand" at bounding box center [628, 383] width 88 height 26
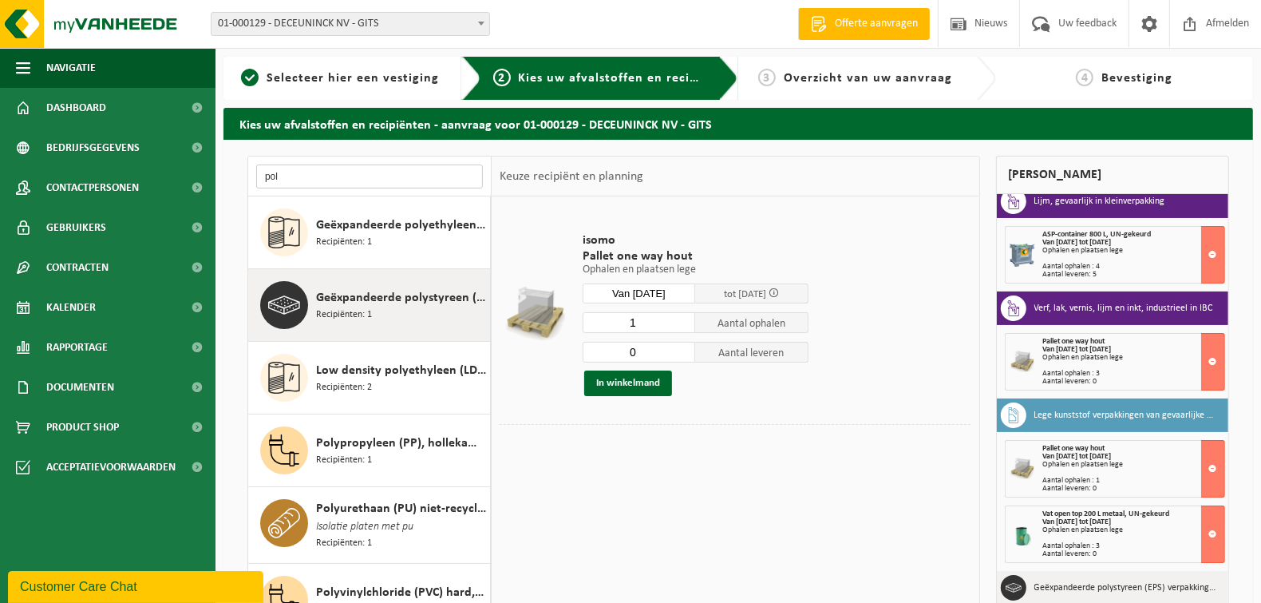
click at [320, 179] on input "pol" at bounding box center [369, 176] width 227 height 24
click at [319, 179] on input "pol" at bounding box center [369, 176] width 227 height 24
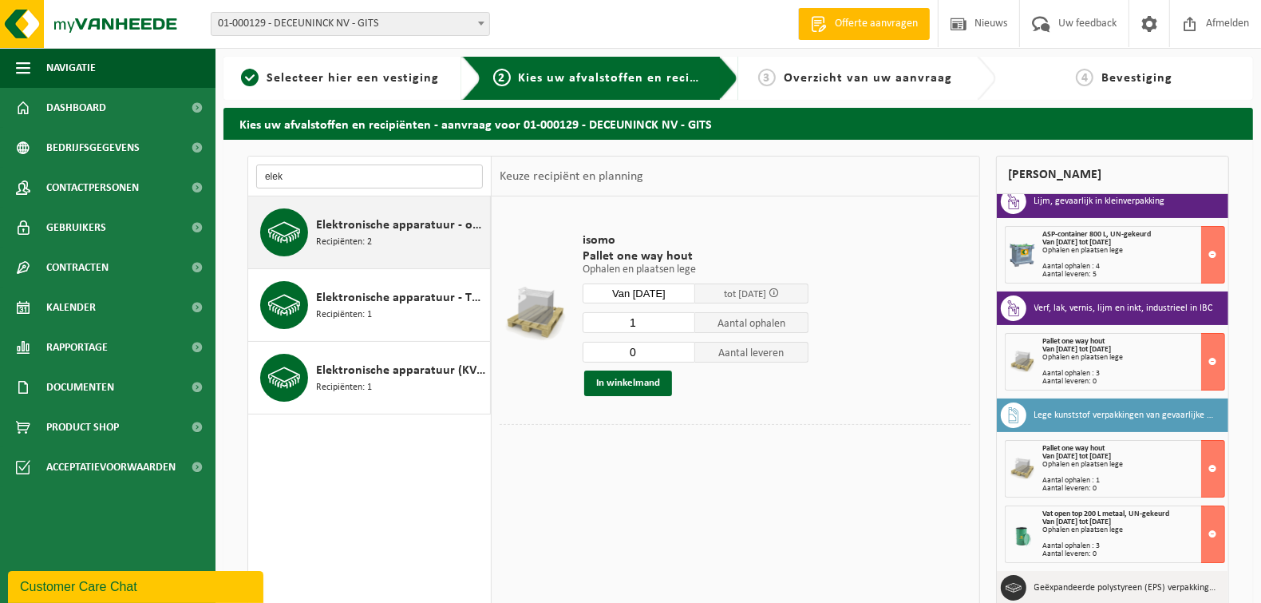
type input "elek"
click at [342, 225] on span "Elektronische apparatuur - overige (OVE)" at bounding box center [401, 224] width 170 height 19
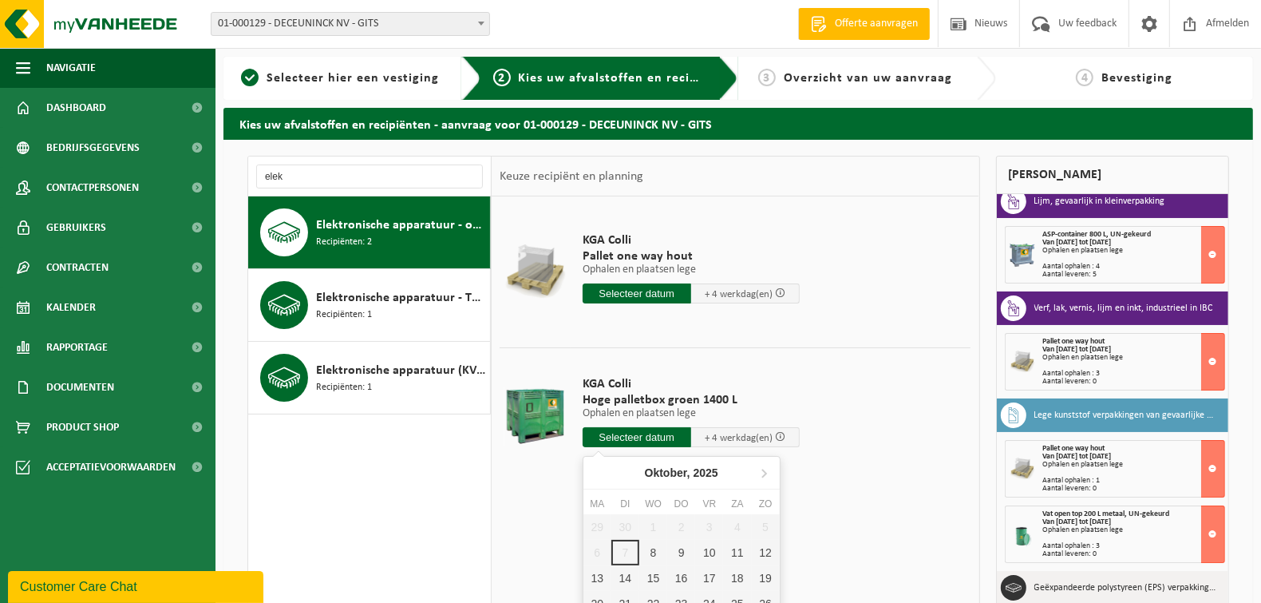
click at [619, 441] on input "text" at bounding box center [637, 437] width 109 height 20
click at [713, 558] on div "10" at bounding box center [709, 552] width 28 height 26
type input "Van 2025-10-10"
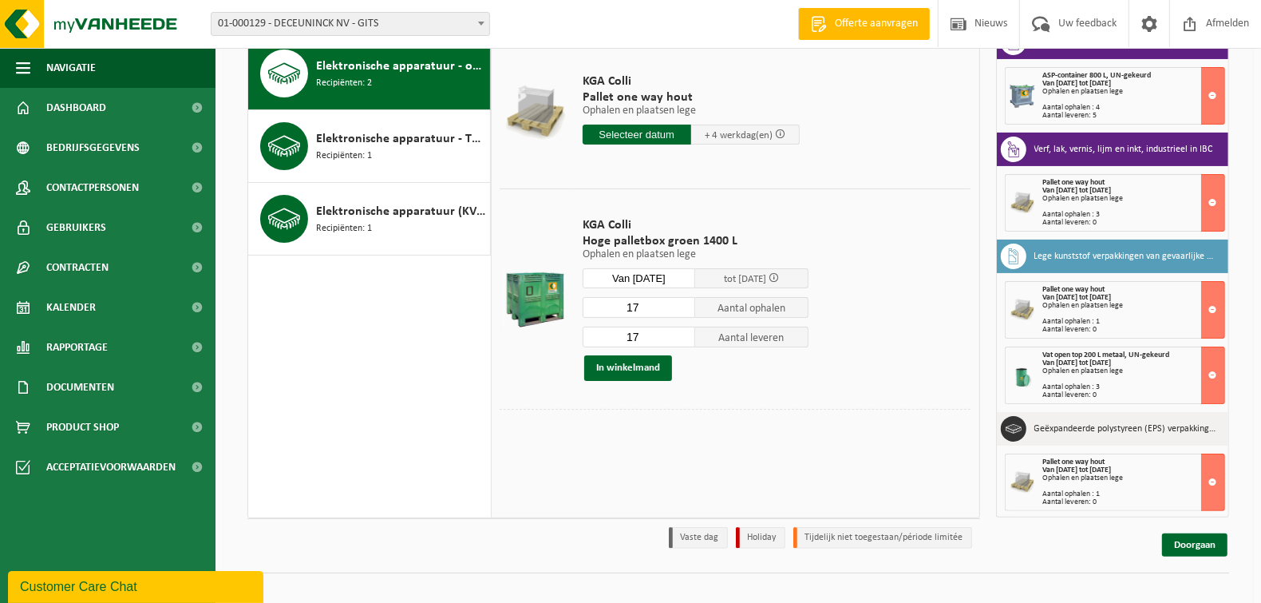
scroll to position [160, 0]
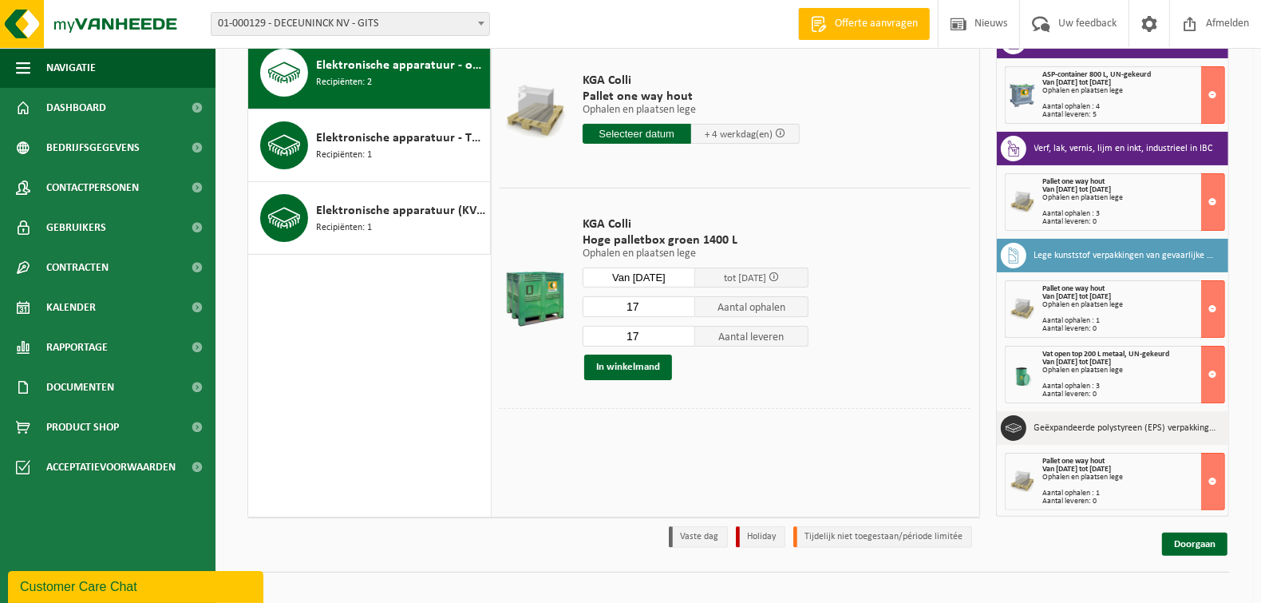
click at [650, 312] on input "17" at bounding box center [639, 306] width 113 height 21
type input "1"
click at [663, 335] on input "17" at bounding box center [639, 336] width 113 height 21
type input "1"
click at [646, 371] on button "In winkelmand" at bounding box center [628, 367] width 88 height 26
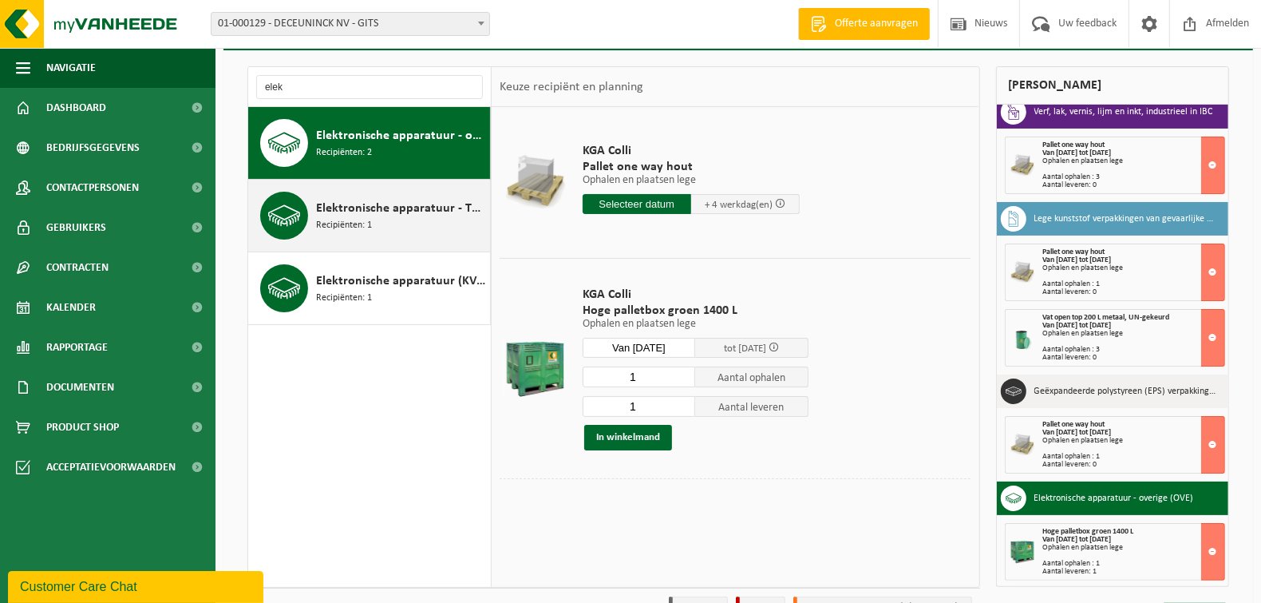
scroll to position [0, 0]
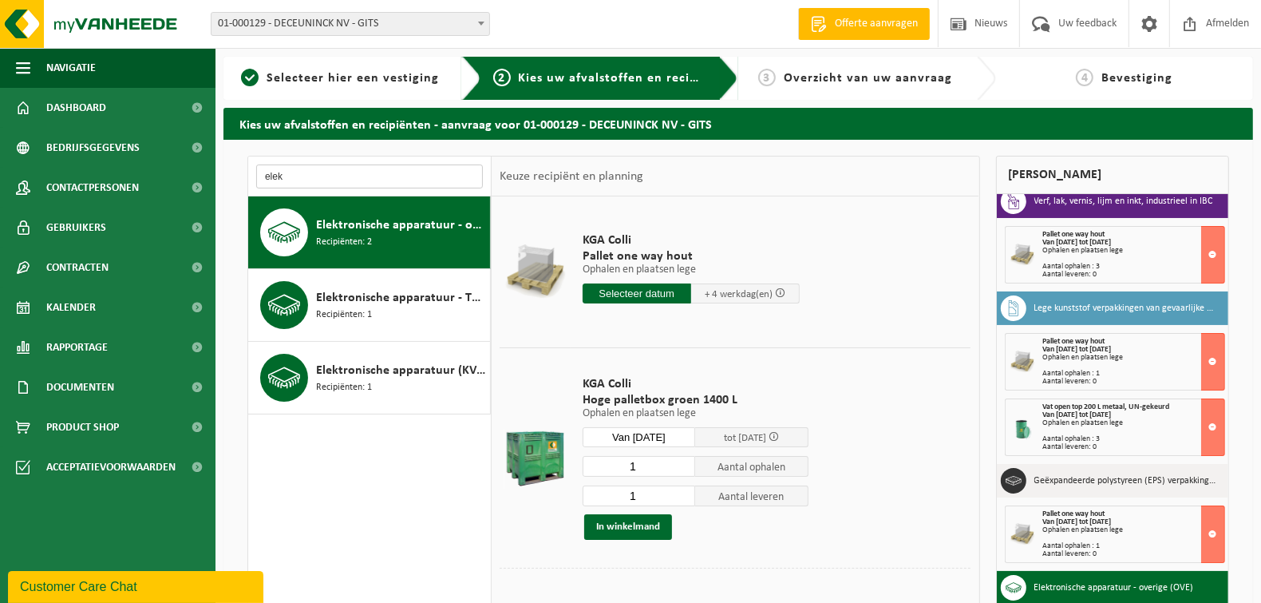
click at [364, 180] on input "elek" at bounding box center [369, 176] width 227 height 24
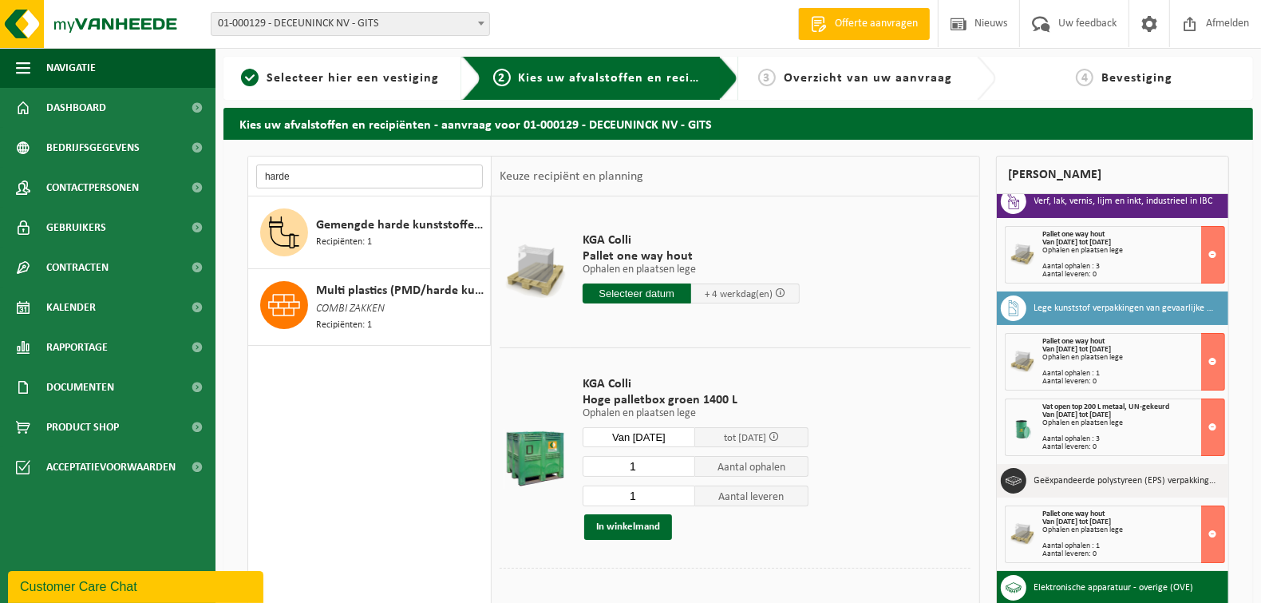
type input "harde"
click at [650, 463] on input "1" at bounding box center [639, 466] width 113 height 21
type input "10"
type input "8"
click at [642, 527] on button "In winkelmand" at bounding box center [628, 527] width 88 height 26
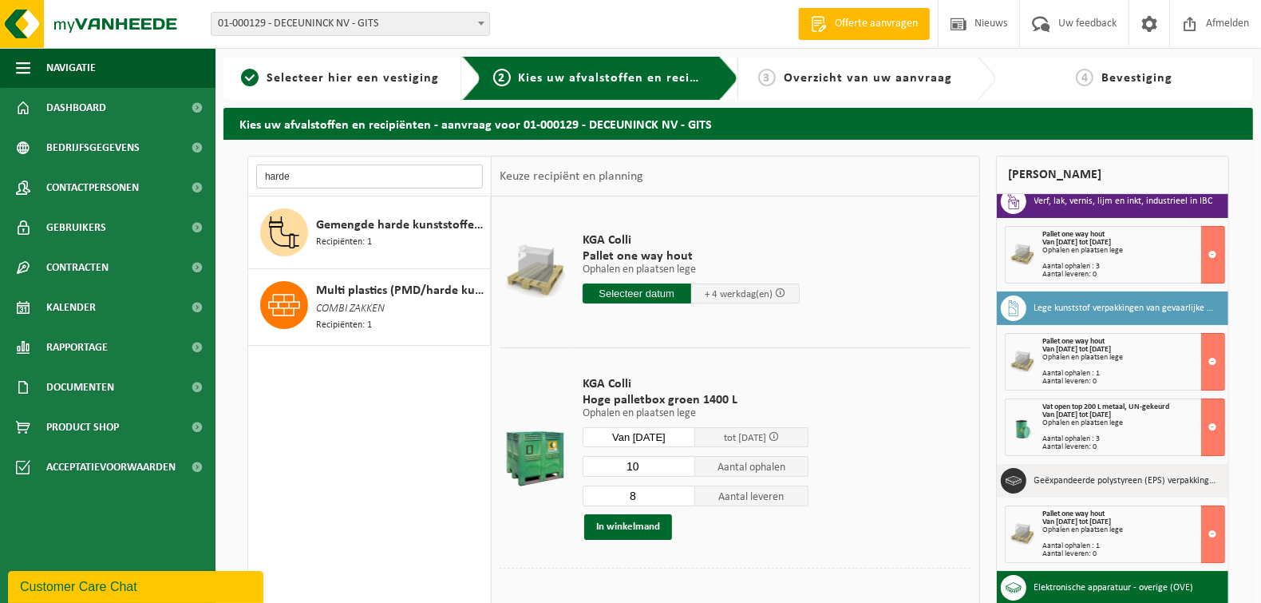
click at [367, 167] on input "harde" at bounding box center [369, 176] width 227 height 24
click at [362, 172] on input "harde" at bounding box center [369, 176] width 227 height 24
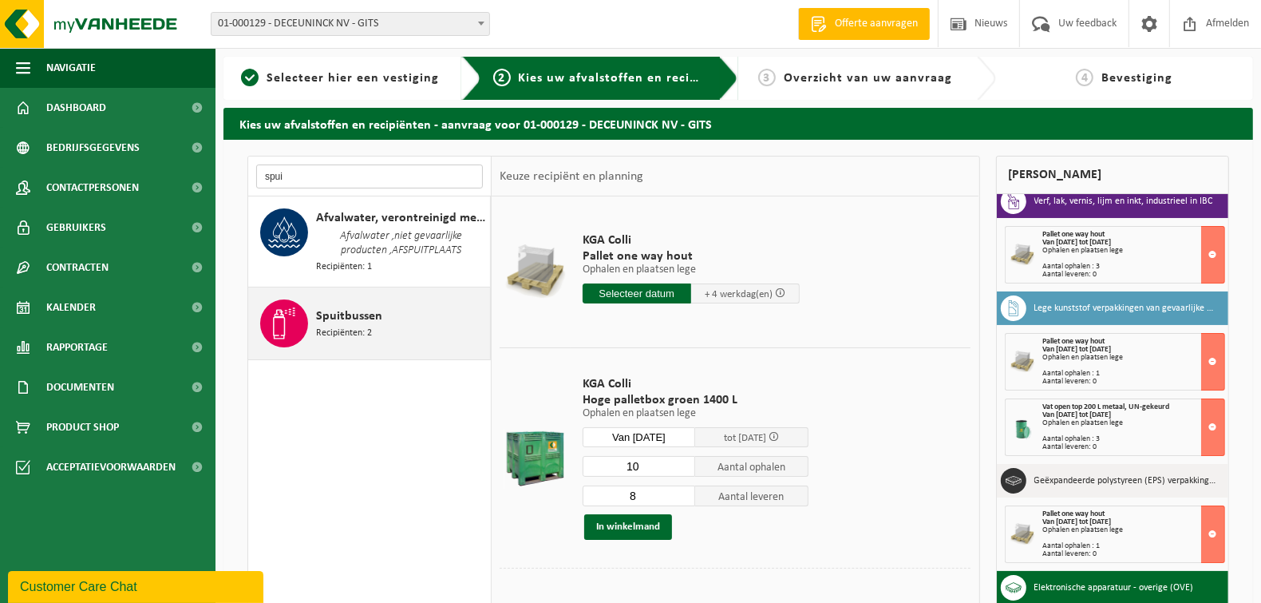
type input "spui"
click at [340, 313] on span "Spuitbussen" at bounding box center [349, 315] width 66 height 19
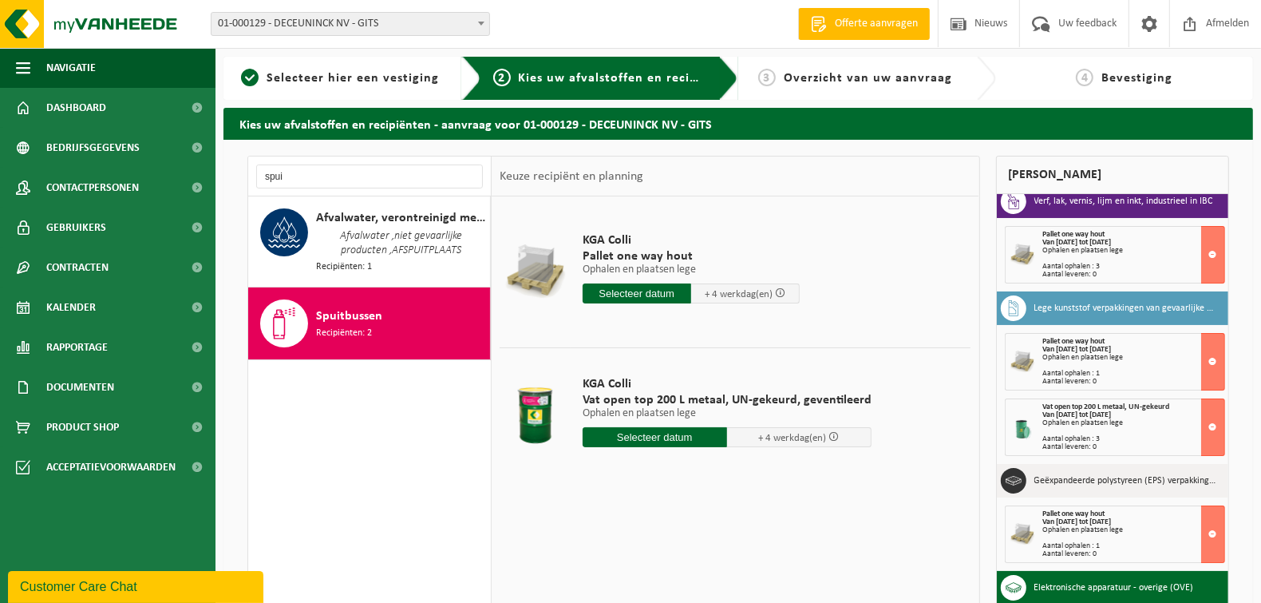
click at [624, 441] on input "text" at bounding box center [655, 437] width 144 height 20
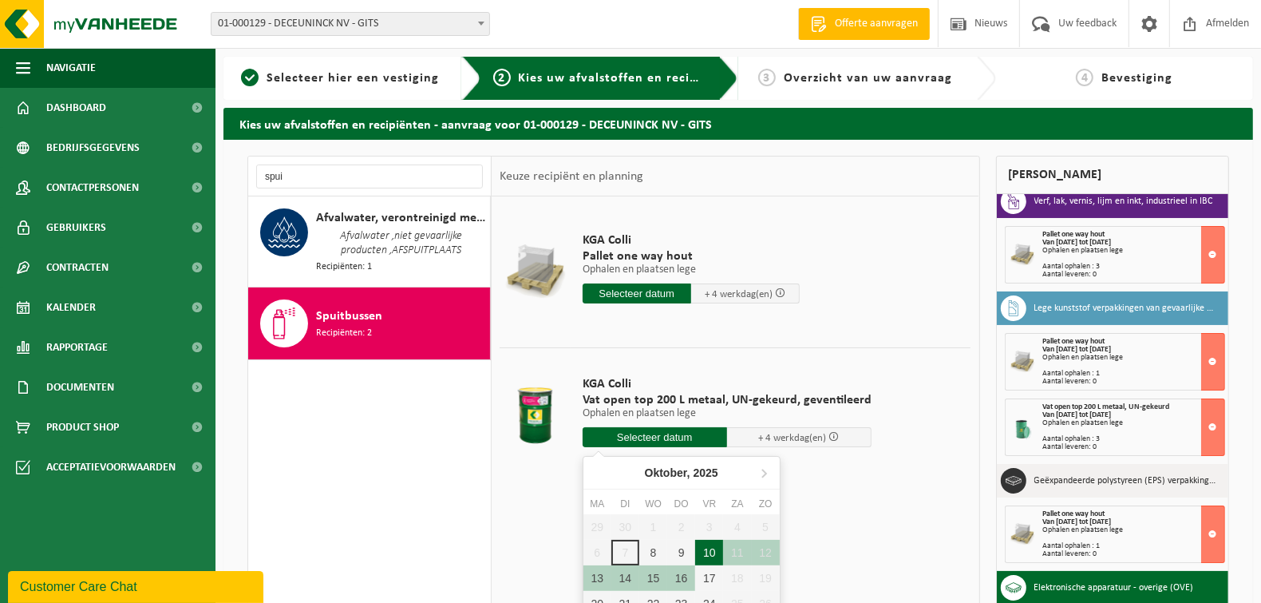
click at [710, 551] on div "10" at bounding box center [709, 552] width 28 height 26
type input "Van 2025-10-10"
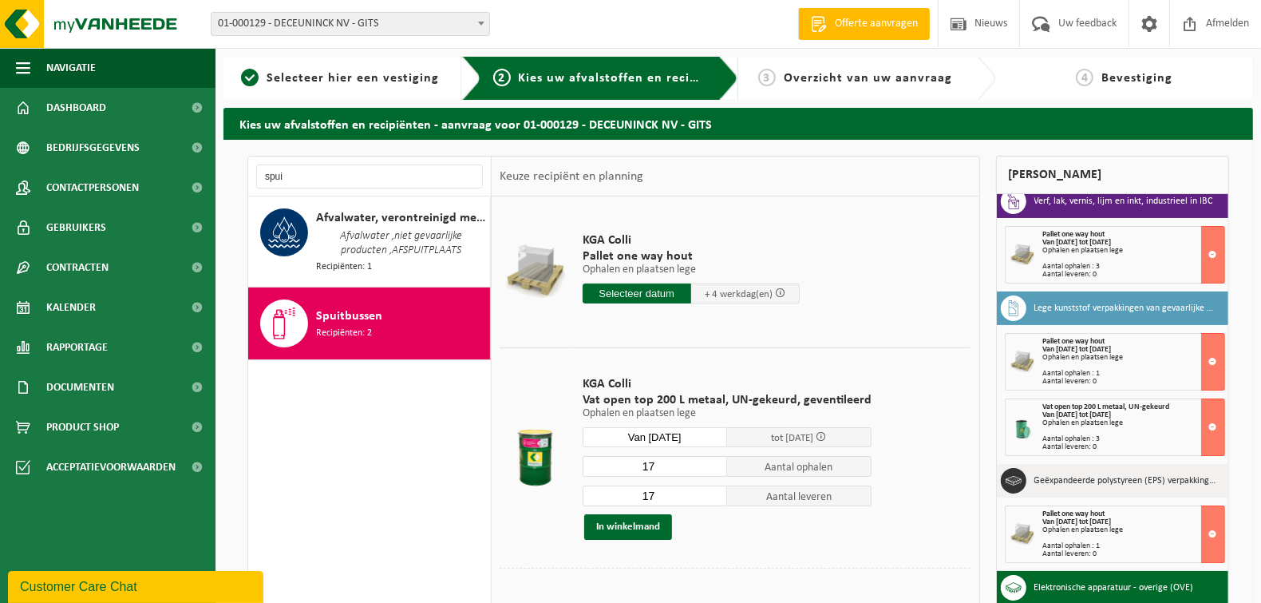
click at [667, 473] on input "17" at bounding box center [655, 466] width 144 height 21
type input "1"
type input "4"
click at [660, 496] on input "17" at bounding box center [655, 495] width 144 height 21
type input "1"
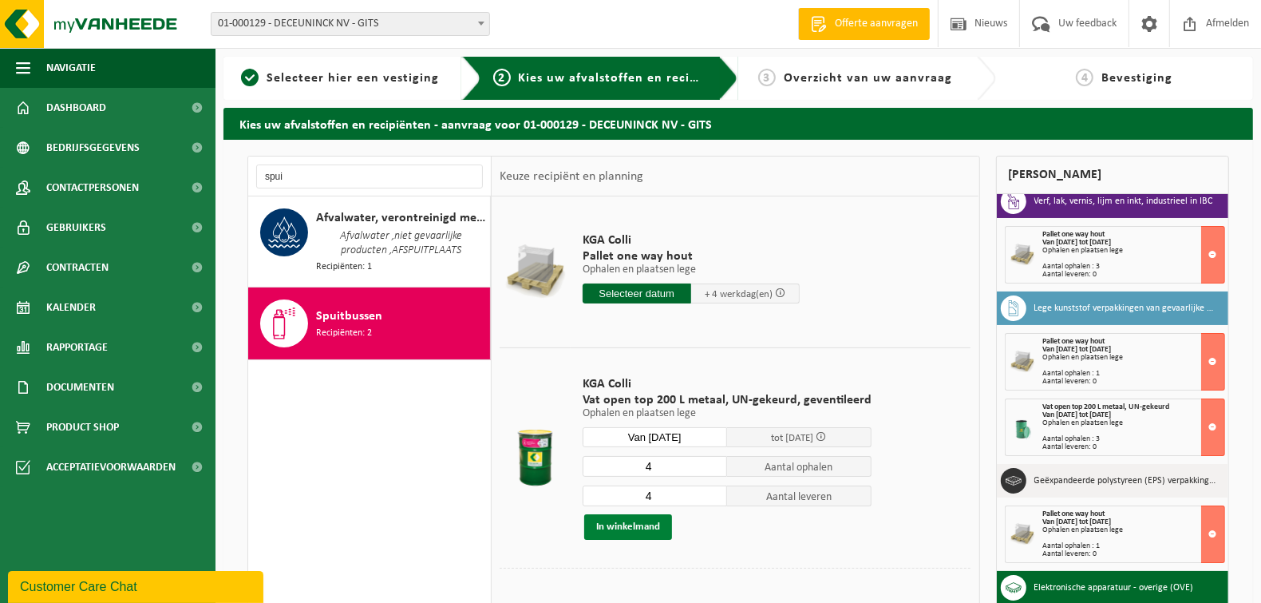
type input "4"
click at [622, 529] on button "In winkelmand" at bounding box center [628, 527] width 88 height 26
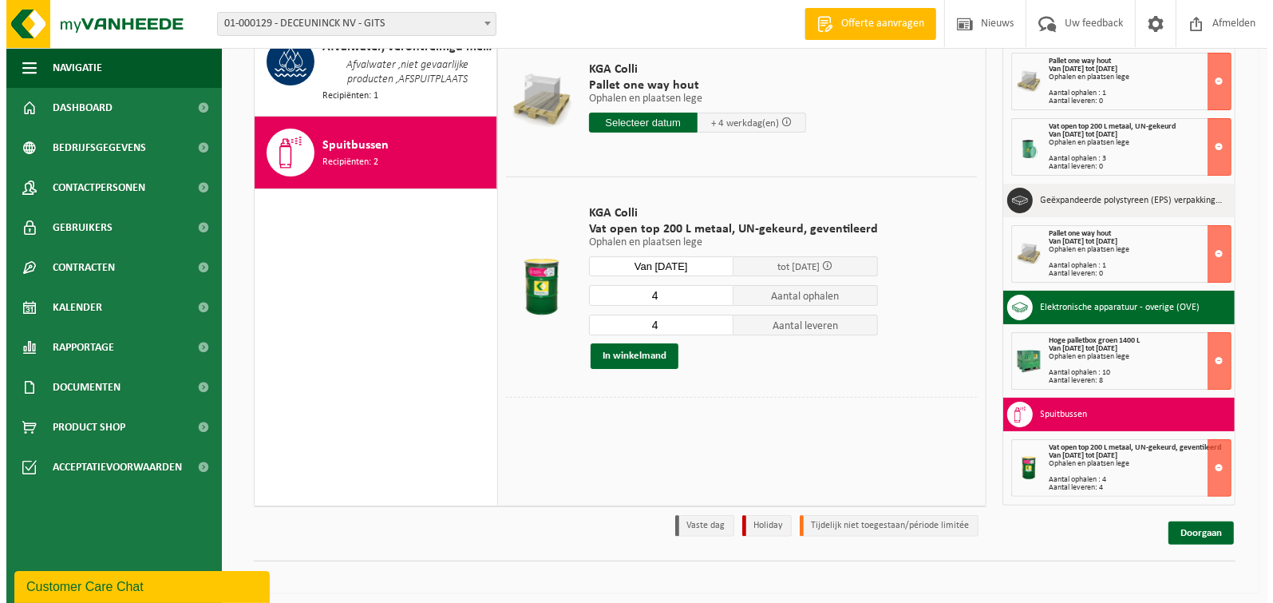
scroll to position [176, 0]
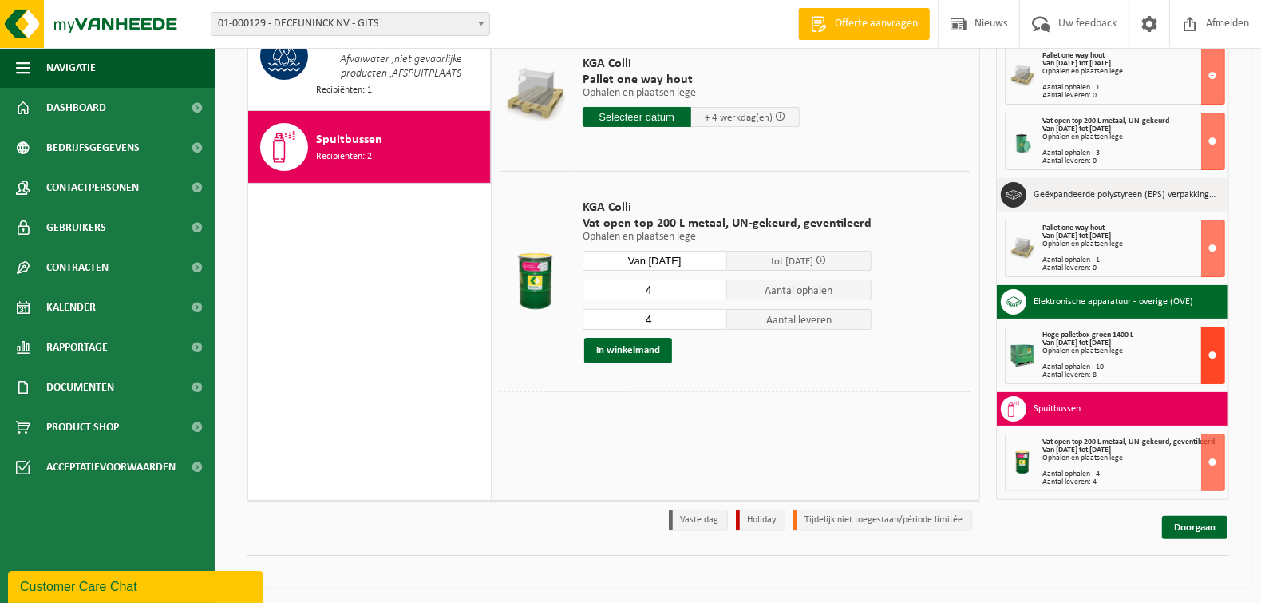
click at [1201, 348] on button at bounding box center [1213, 354] width 24 height 57
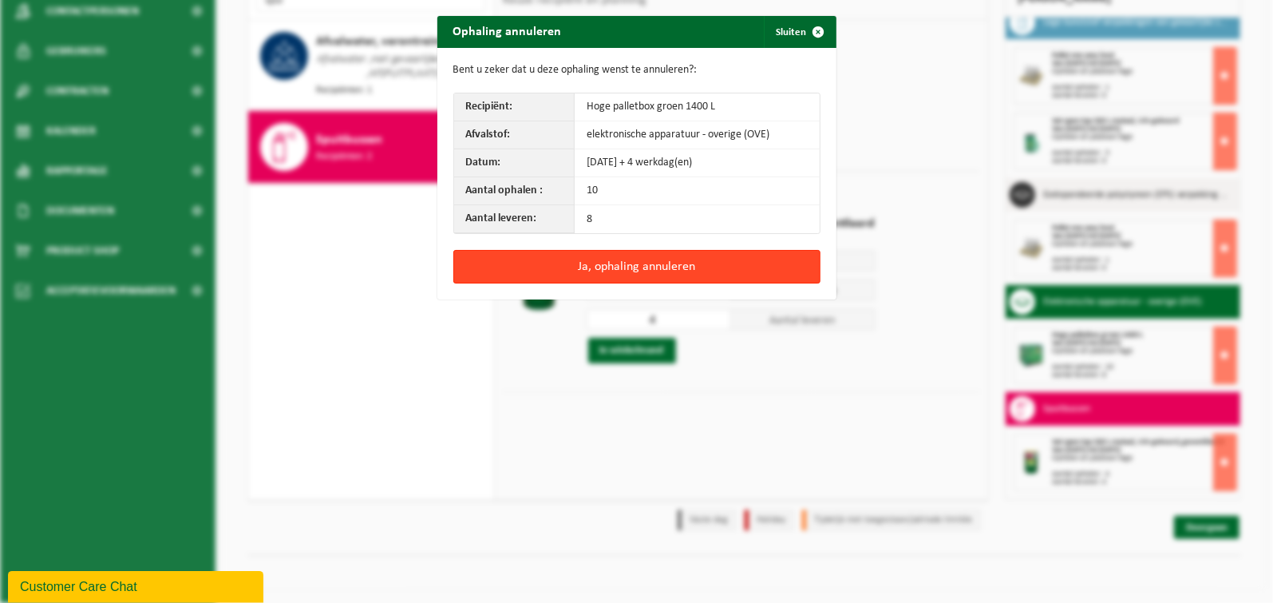
click at [634, 263] on button "Ja, ophaling annuleren" at bounding box center [636, 267] width 367 height 34
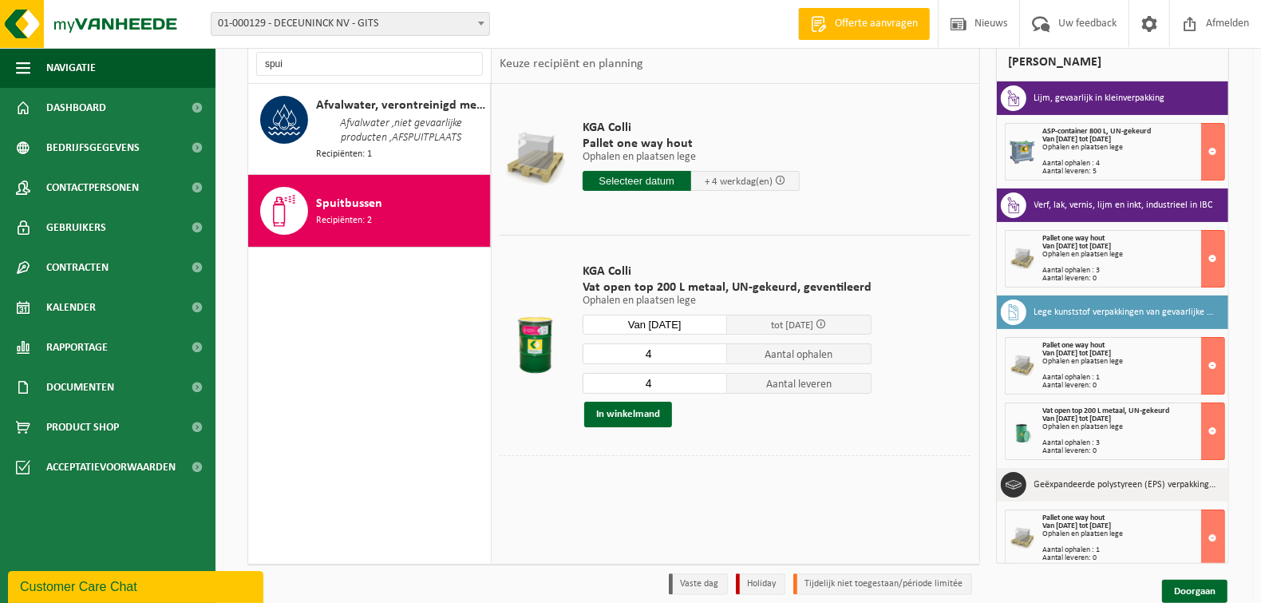
scroll to position [0, 0]
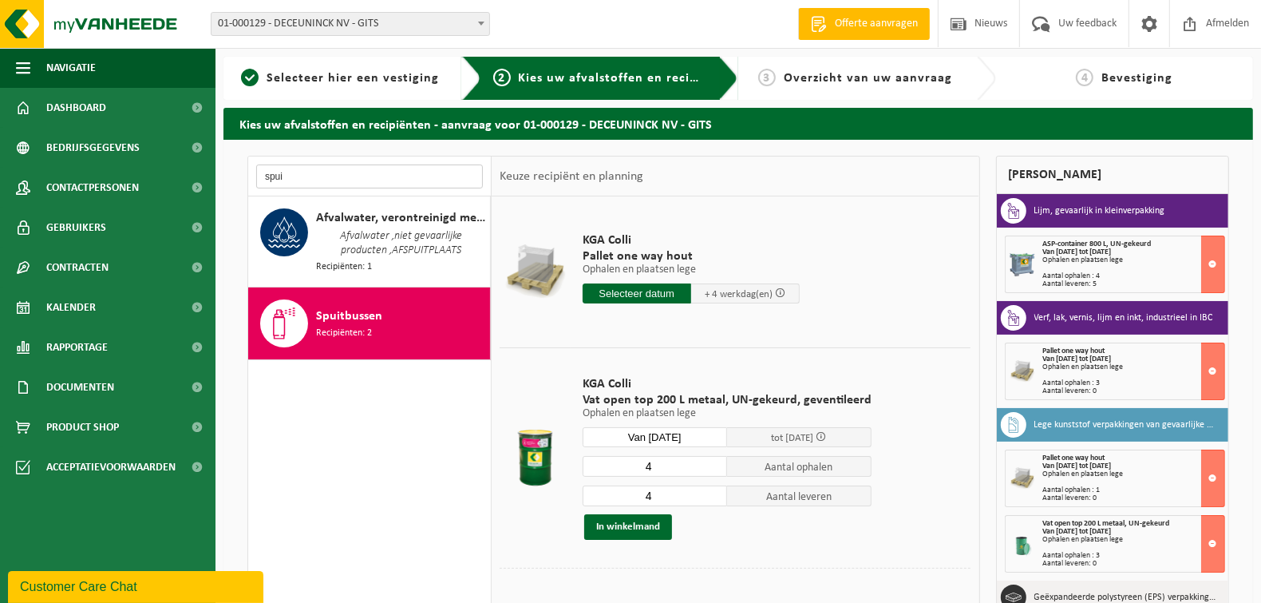
click at [346, 187] on input "spui" at bounding box center [369, 176] width 227 height 24
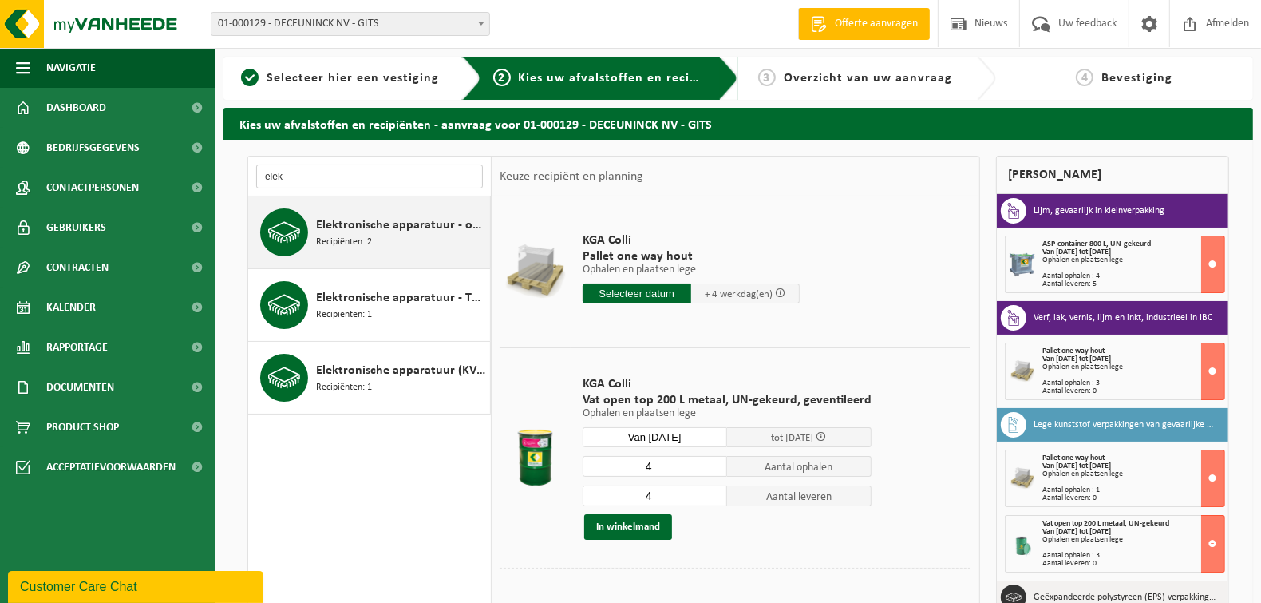
type input "elek"
click at [399, 247] on div "Elektronische apparatuur - overige (OVE) Recipiënten: 2" at bounding box center [401, 232] width 170 height 48
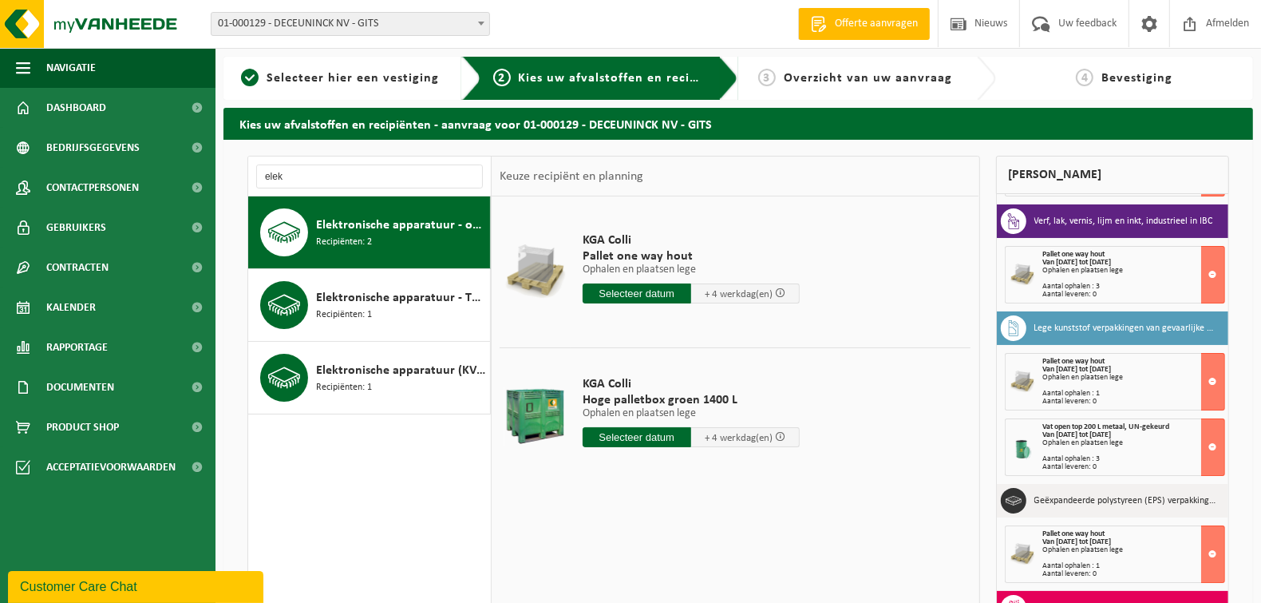
scroll to position [124, 0]
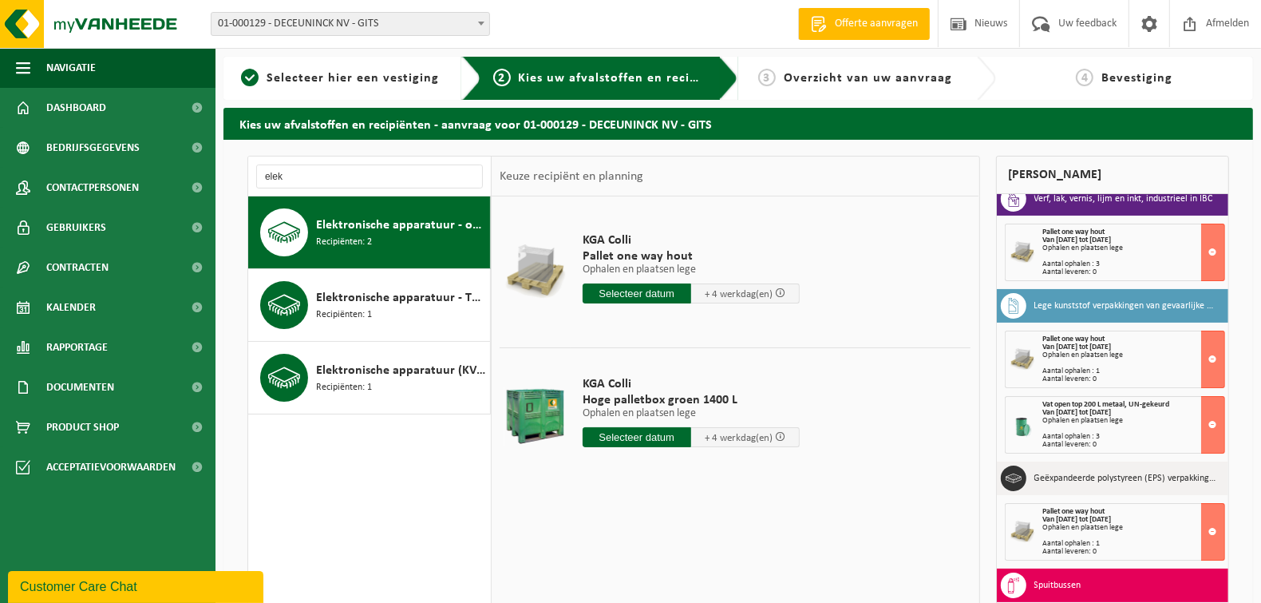
click at [650, 437] on input "text" at bounding box center [637, 437] width 109 height 20
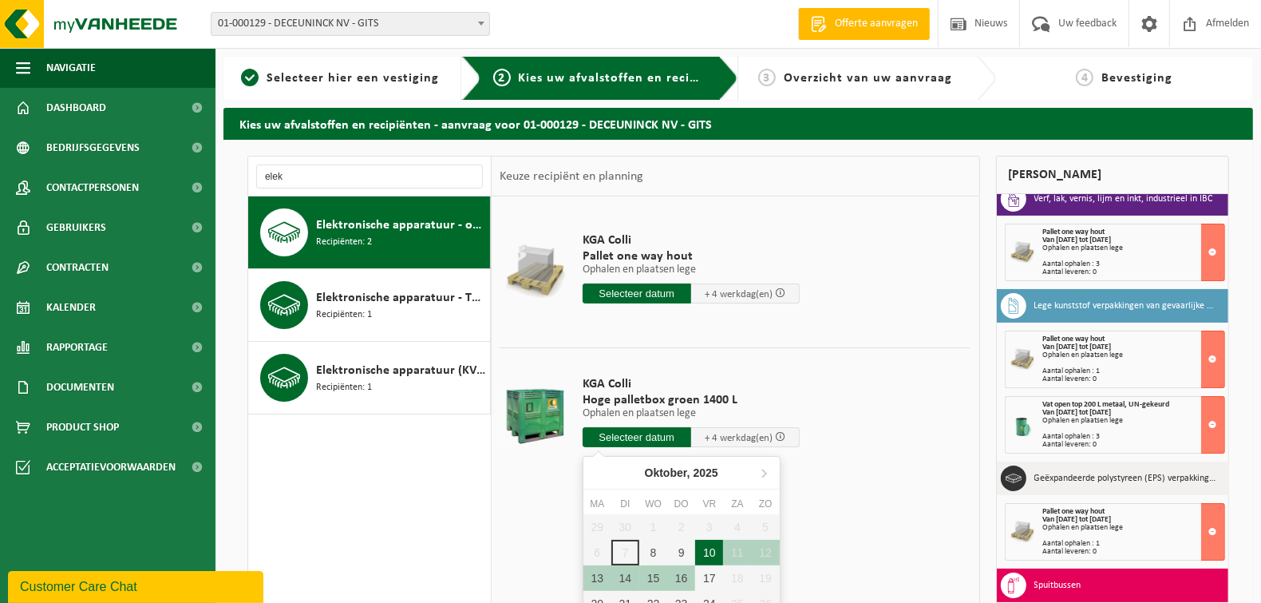
click at [706, 543] on div "10" at bounding box center [709, 552] width 28 height 26
type input "Van 2025-10-10"
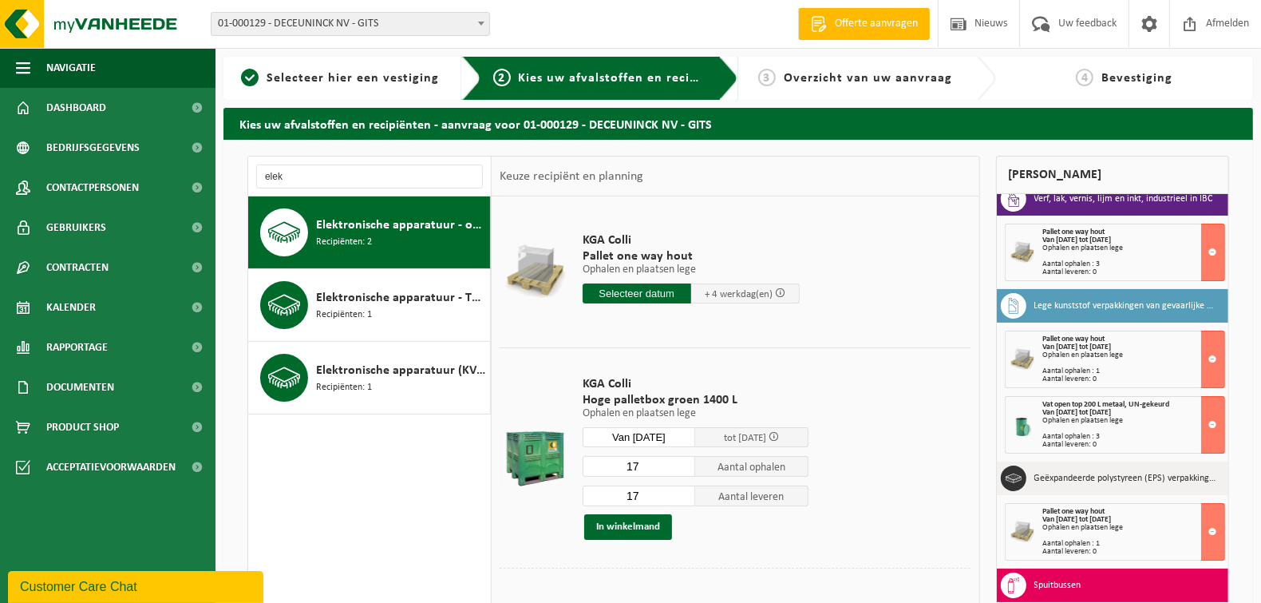
click at [654, 467] on input "17" at bounding box center [639, 466] width 113 height 21
type input "1"
click at [654, 495] on input "17" at bounding box center [639, 495] width 113 height 21
type input "1"
click at [646, 532] on button "In winkelmand" at bounding box center [628, 527] width 88 height 26
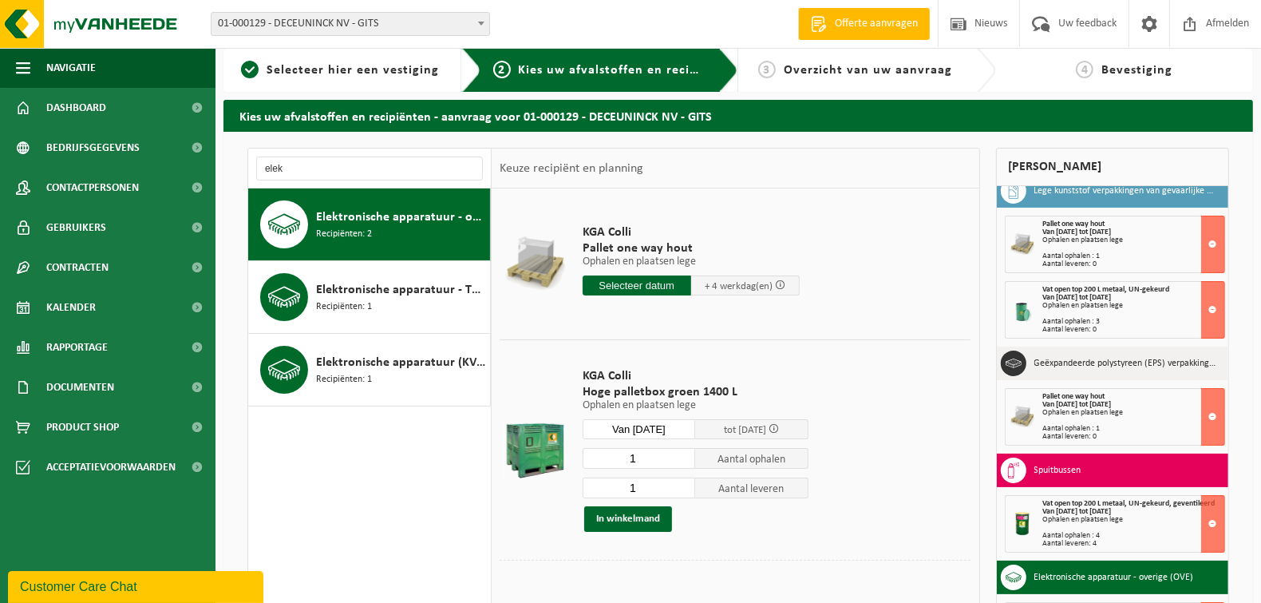
scroll to position [0, 0]
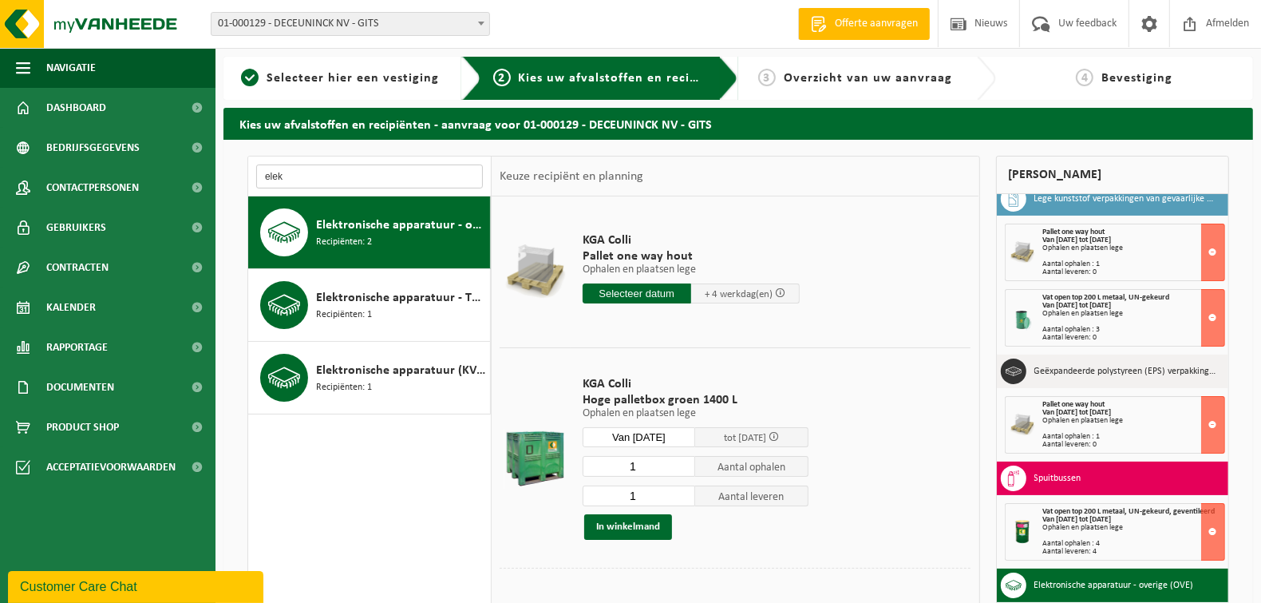
click at [309, 176] on input "elek" at bounding box center [369, 176] width 227 height 24
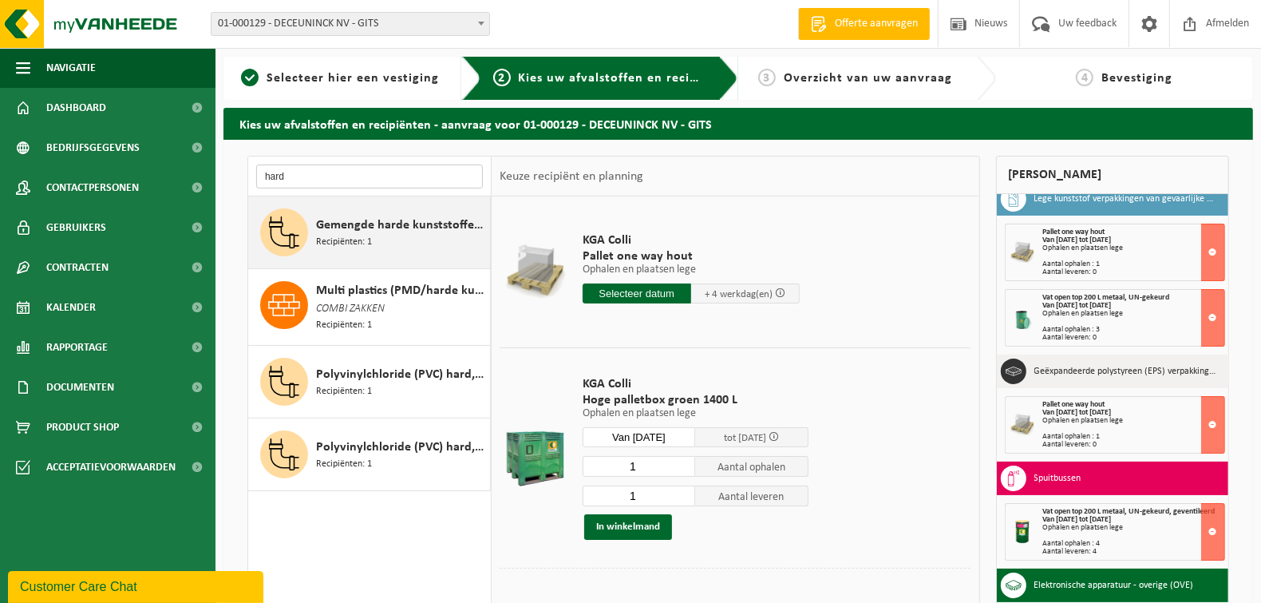
type input "hard"
click at [405, 259] on div "Gemengde harde kunststoffen (PE, PP en PVC), recycleerbaar (industrieel) Recipi…" at bounding box center [369, 232] width 243 height 72
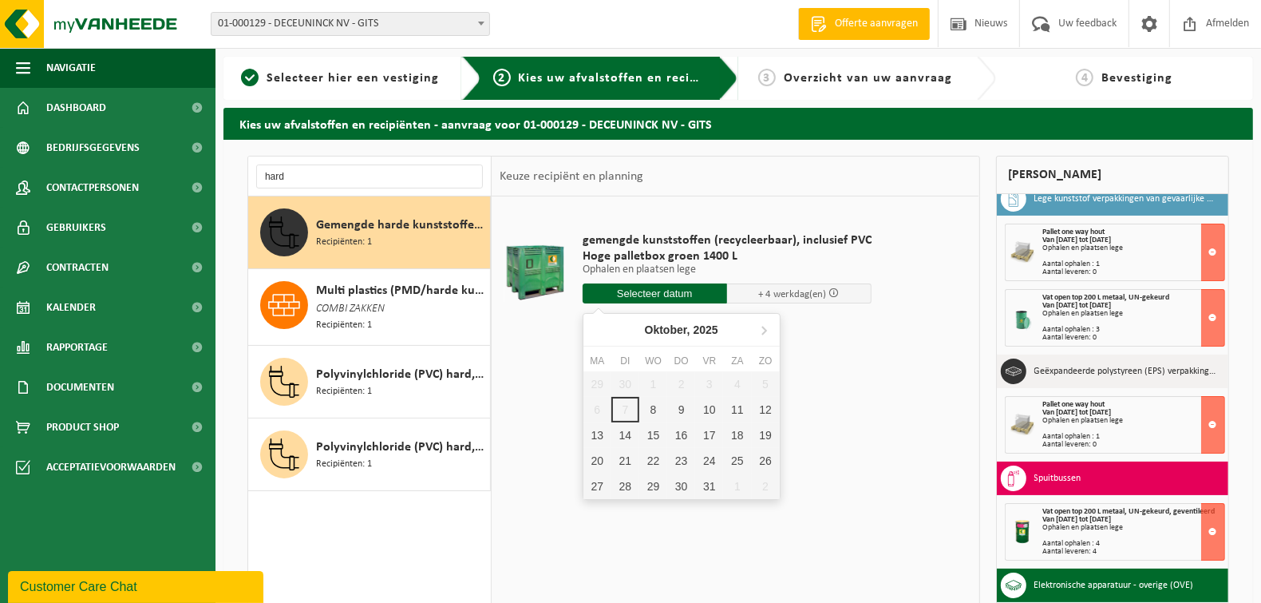
click at [651, 295] on input "text" at bounding box center [655, 293] width 144 height 20
click at [709, 409] on div "10" at bounding box center [709, 410] width 28 height 26
type input "Van 2025-10-10"
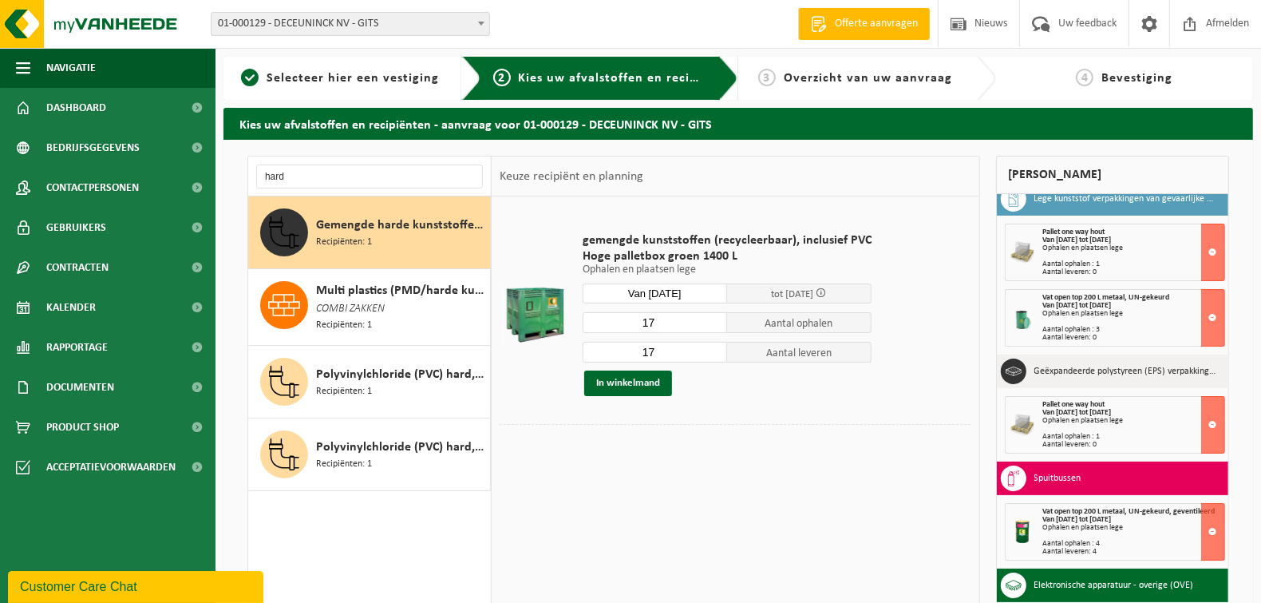
click at [655, 321] on input "17" at bounding box center [655, 322] width 144 height 21
type input "10"
click at [674, 346] on input "17" at bounding box center [655, 352] width 144 height 21
type input "1"
type input "8"
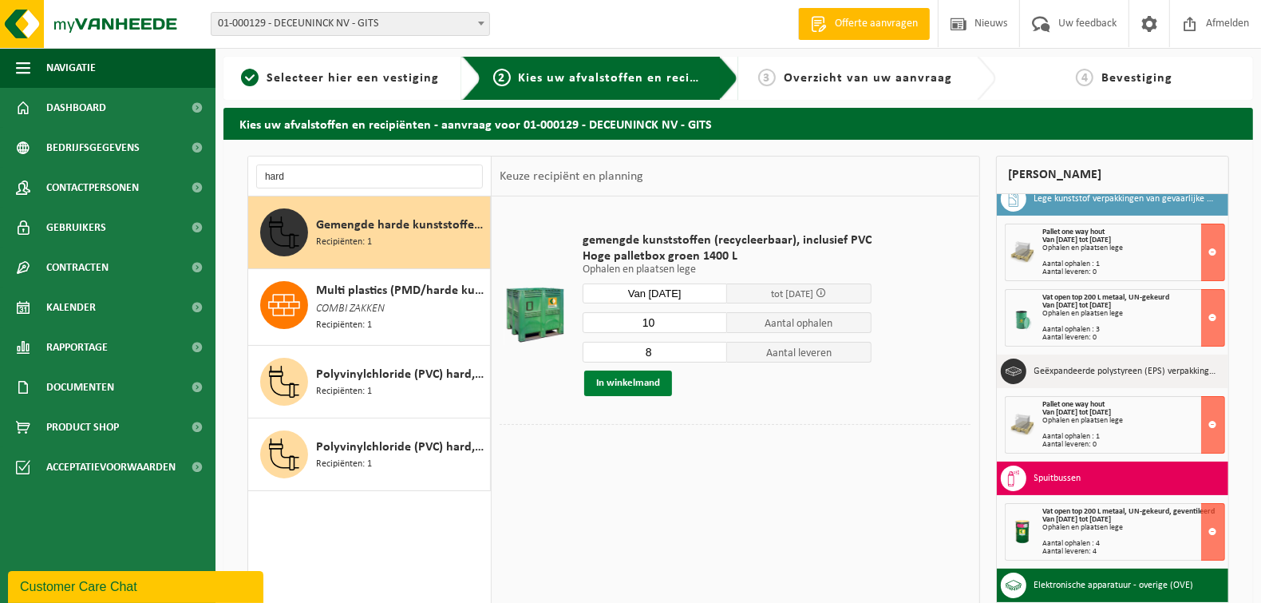
click at [637, 389] on button "In winkelmand" at bounding box center [628, 383] width 88 height 26
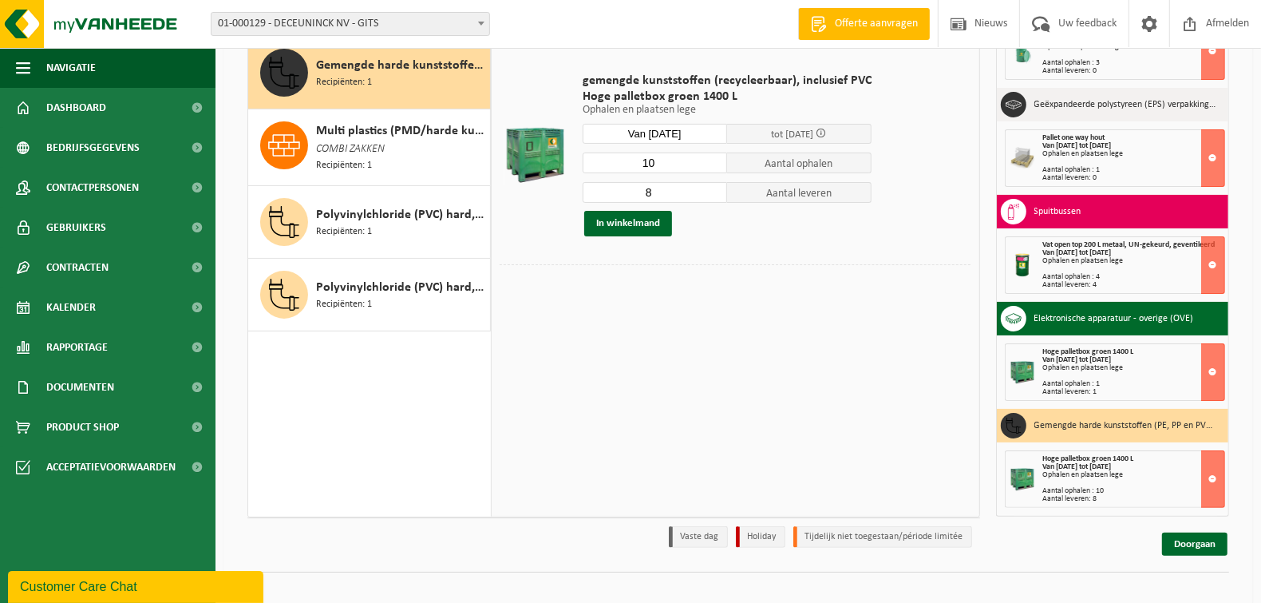
scroll to position [176, 0]
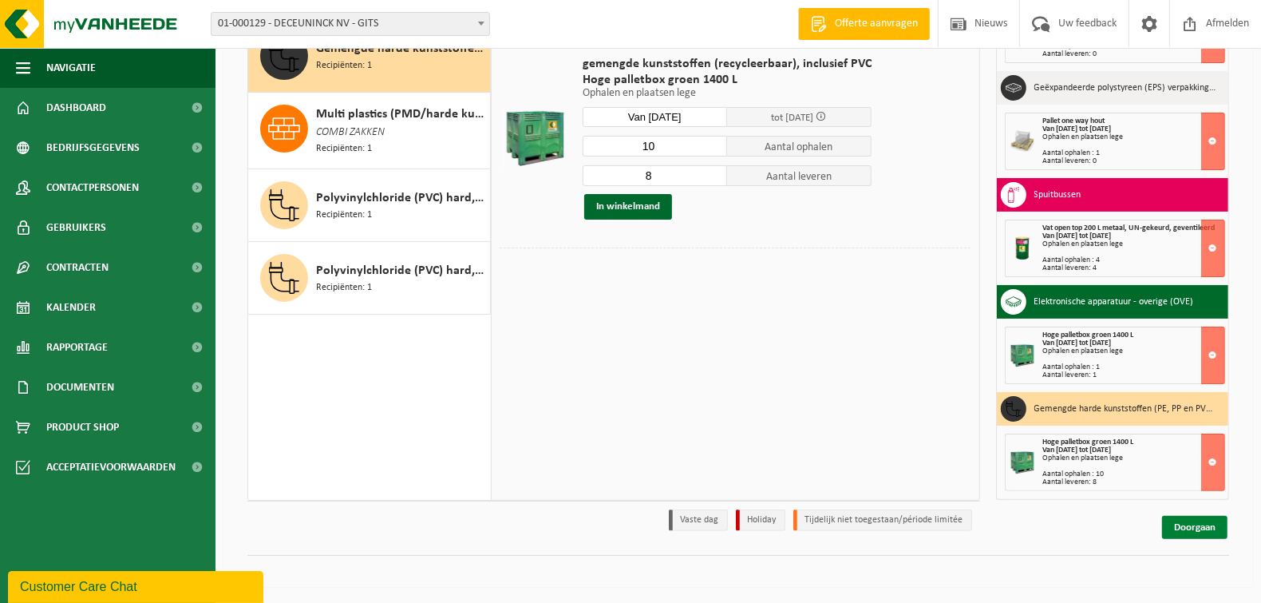
click at [1195, 534] on link "Doorgaan" at bounding box center [1194, 527] width 65 height 23
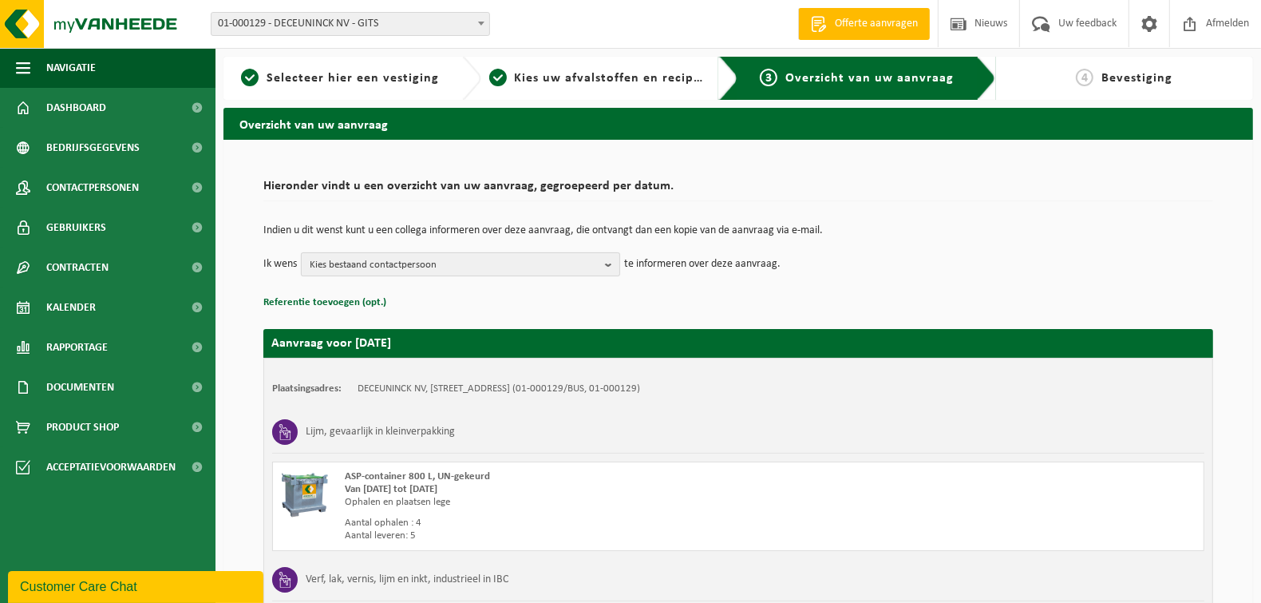
click at [607, 267] on b "button" at bounding box center [612, 264] width 14 height 22
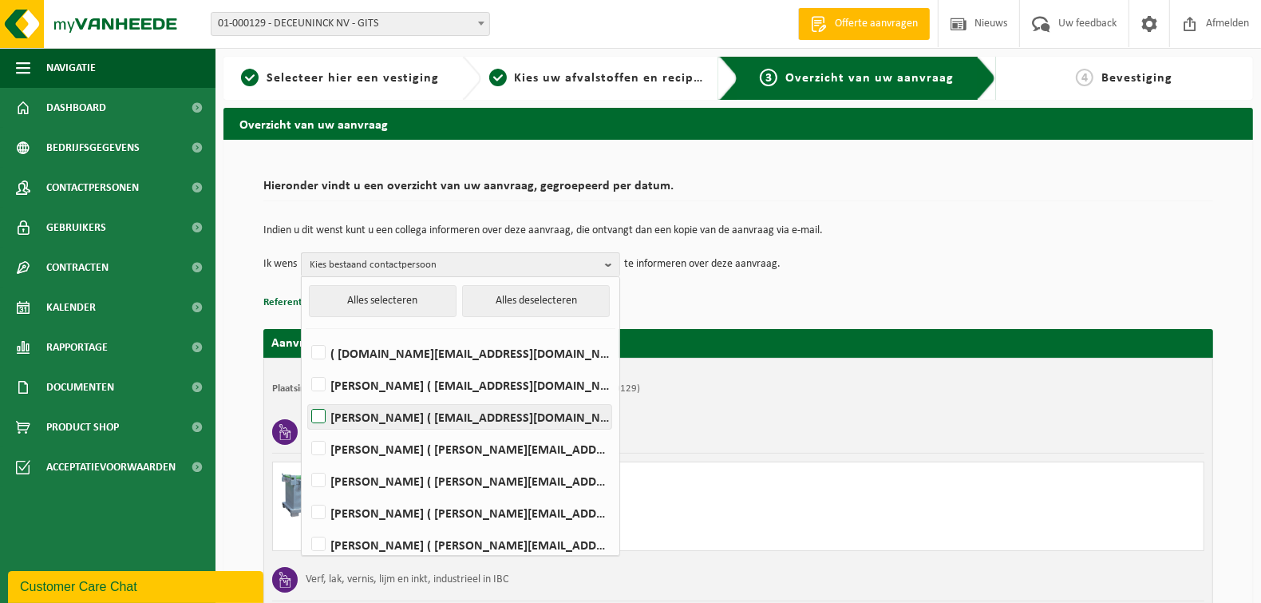
click at [368, 425] on label "LORENZO DE WISPELAERE ( lorenzo.dewispelaere@deceuninck.com )" at bounding box center [459, 417] width 303 height 24
click at [306, 397] on input "LORENZO DE WISPELAERE ( lorenzo.dewispelaere@deceuninck.com )" at bounding box center [305, 396] width 1 height 1
checkbox input "true"
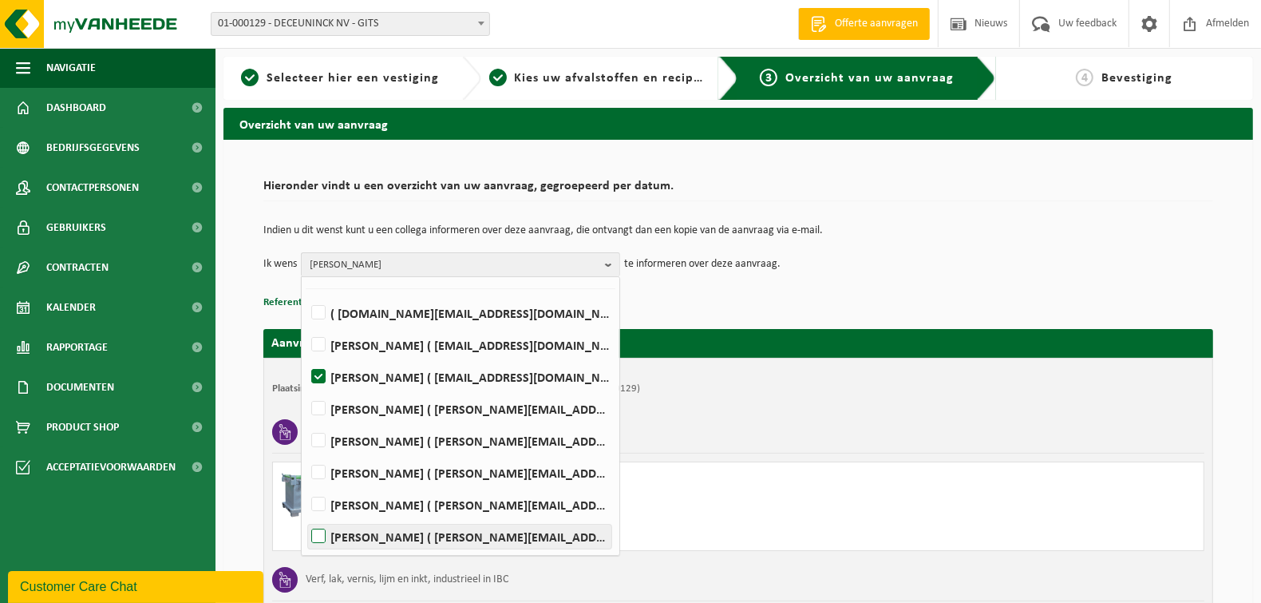
click at [327, 537] on label "PIETER VERZYCK ( pieter.verzyck@deceuninck.com )" at bounding box center [459, 536] width 303 height 24
click at [306, 516] on input "PIETER VERZYCK ( pieter.verzyck@deceuninck.com )" at bounding box center [305, 516] width 1 height 1
checkbox input "true"
click at [787, 298] on p "Referentie toevoegen (opt.)" at bounding box center [738, 302] width 950 height 21
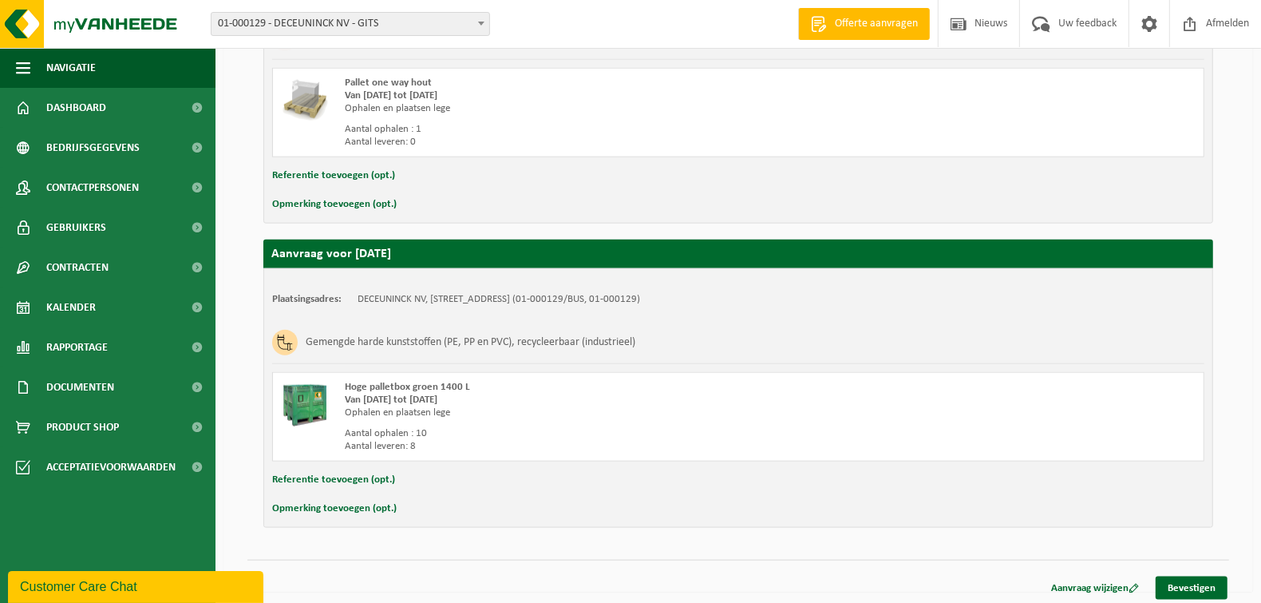
scroll to position [1436, 0]
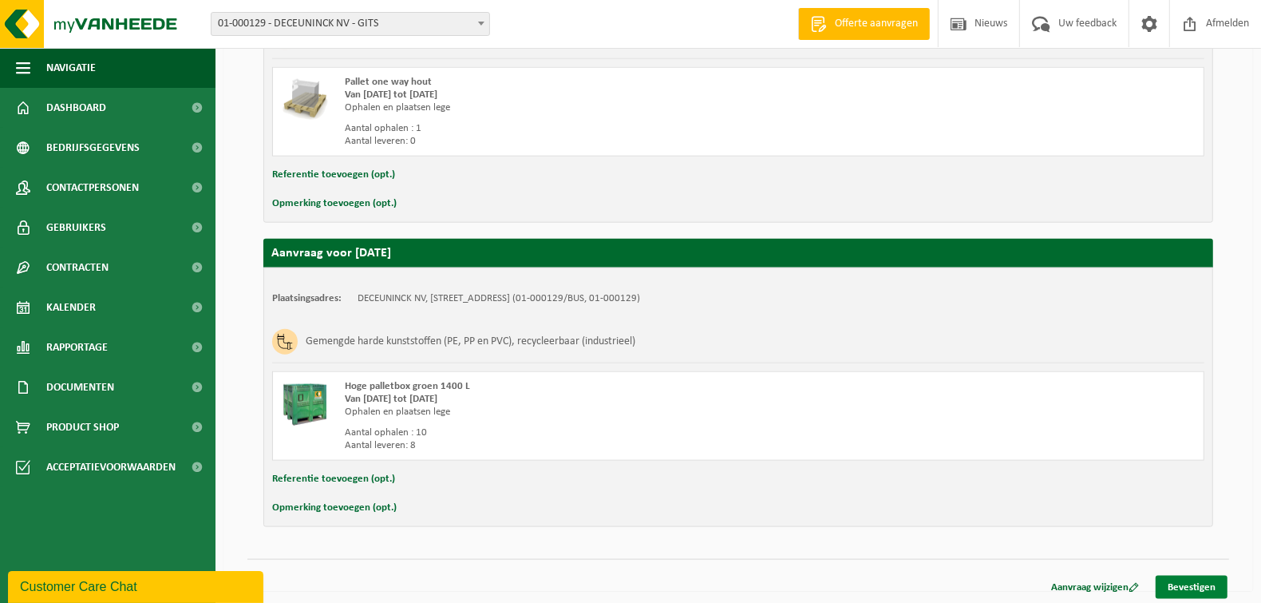
click at [1211, 587] on link "Bevestigen" at bounding box center [1192, 586] width 72 height 23
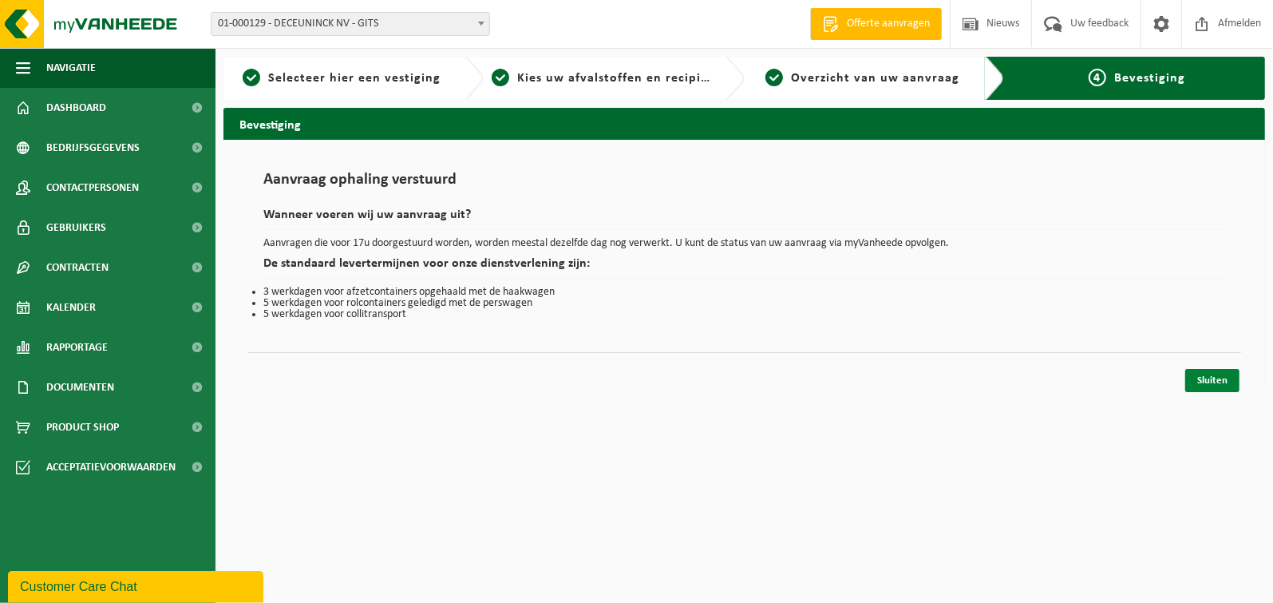
click at [1204, 373] on link "Sluiten" at bounding box center [1212, 380] width 54 height 23
